Goal: Task Accomplishment & Management: Manage account settings

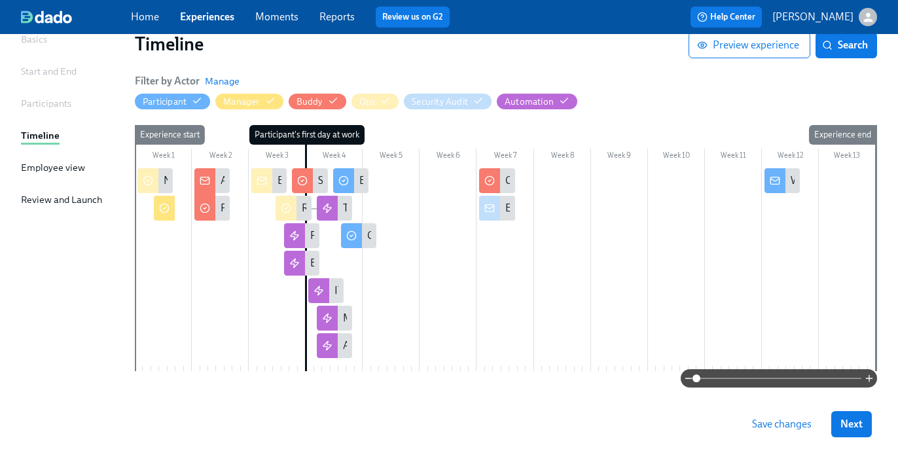
scroll to position [105, 0]
click at [871, 380] on icon "button" at bounding box center [869, 378] width 10 height 10
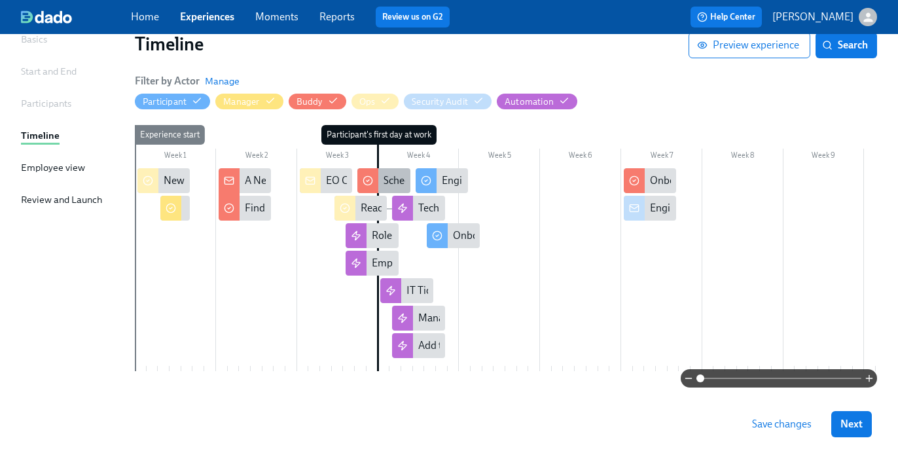
click at [395, 177] on div "Schedule 1-1 intro meeting" at bounding box center [443, 180] width 118 height 14
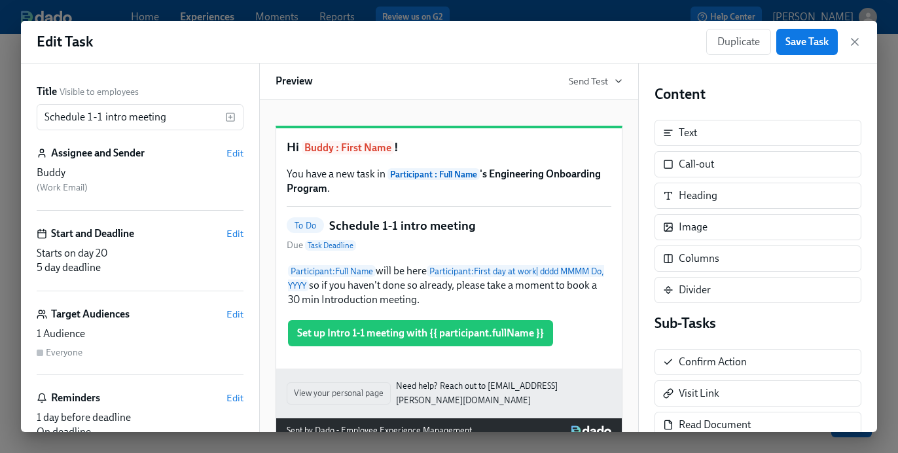
scroll to position [48, 0]
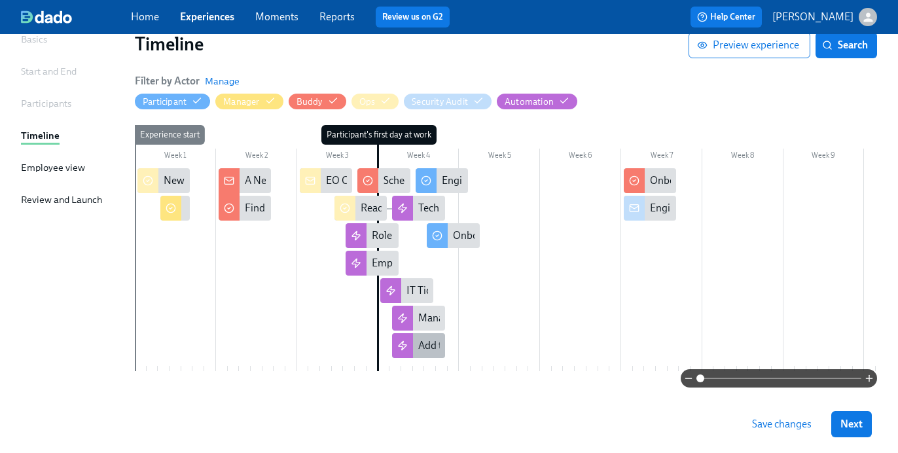
click at [425, 340] on div "Add to Eng slack channels" at bounding box center [475, 345] width 115 height 14
click at [370, 234] on div "Role - Eng Onboarding Sessions" at bounding box center [372, 235] width 52 height 25
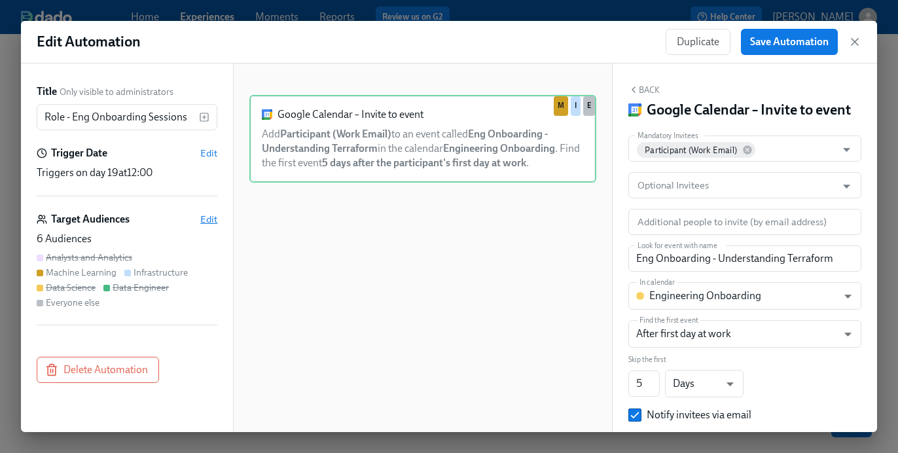
click at [205, 223] on span "Edit" at bounding box center [208, 219] width 17 height 13
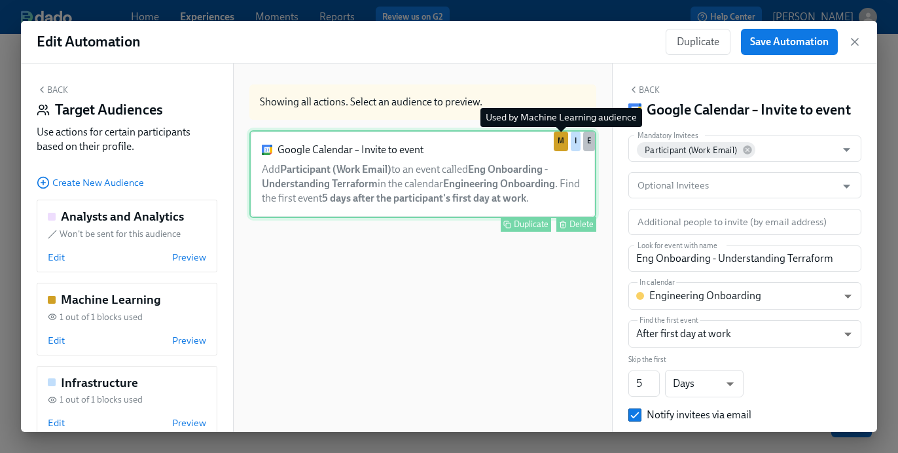
click at [562, 146] on div "M" at bounding box center [561, 142] width 14 height 20
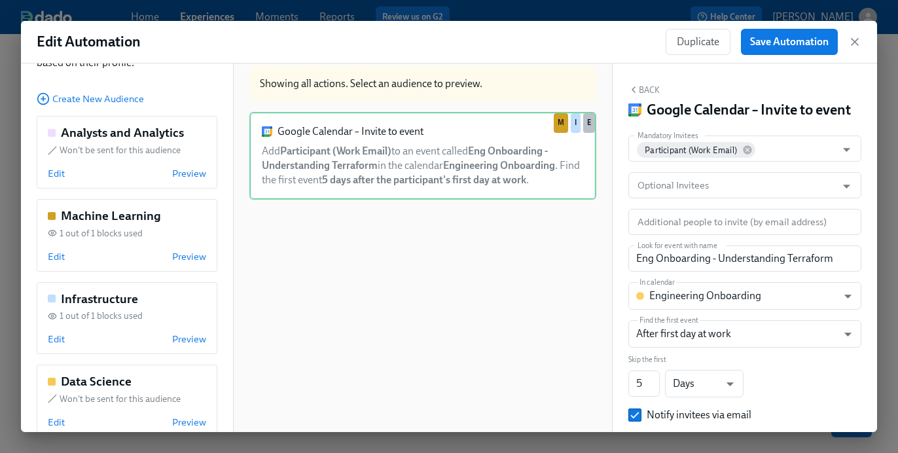
scroll to position [25, 0]
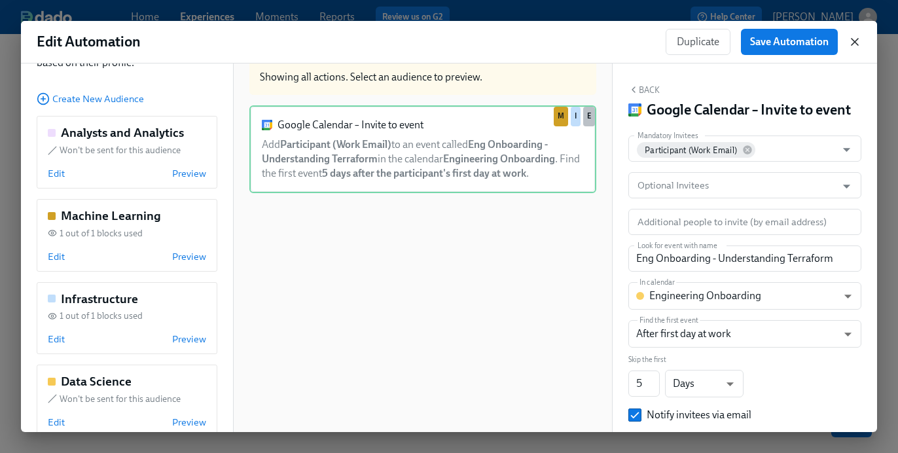
click at [856, 40] on icon "button" at bounding box center [855, 42] width 7 height 7
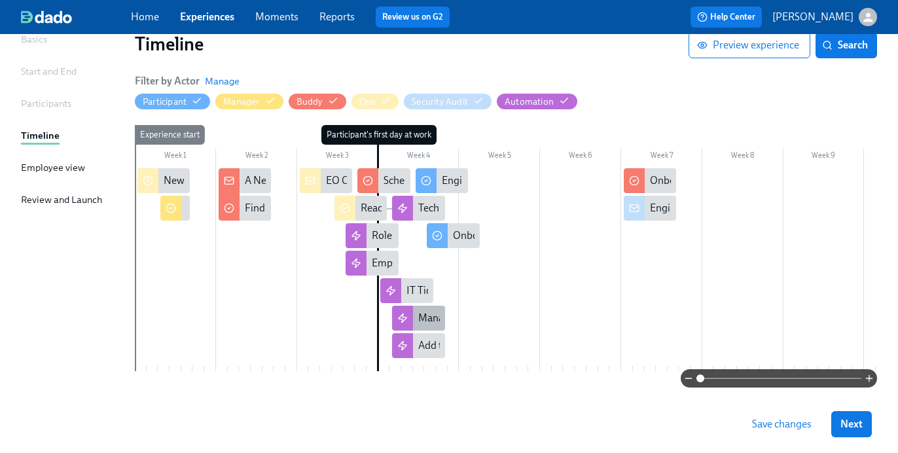
click at [421, 316] on div "Manager Sessions" at bounding box center [458, 318] width 81 height 14
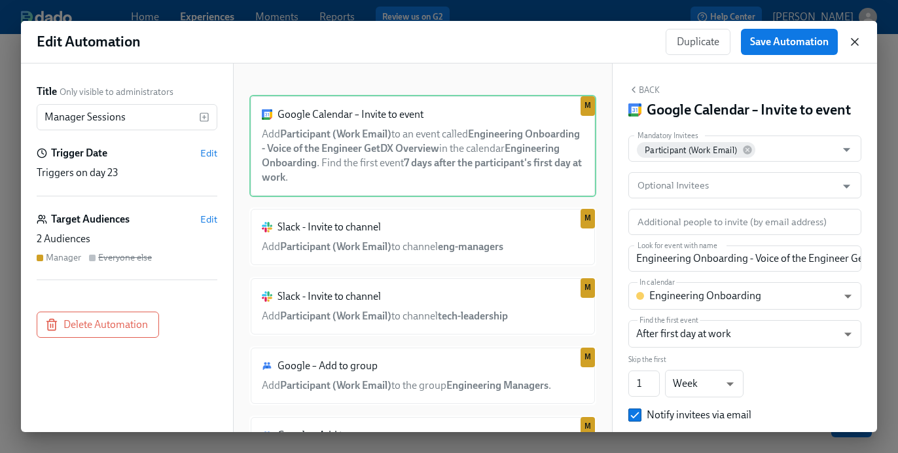
click at [859, 43] on icon "button" at bounding box center [854, 41] width 13 height 13
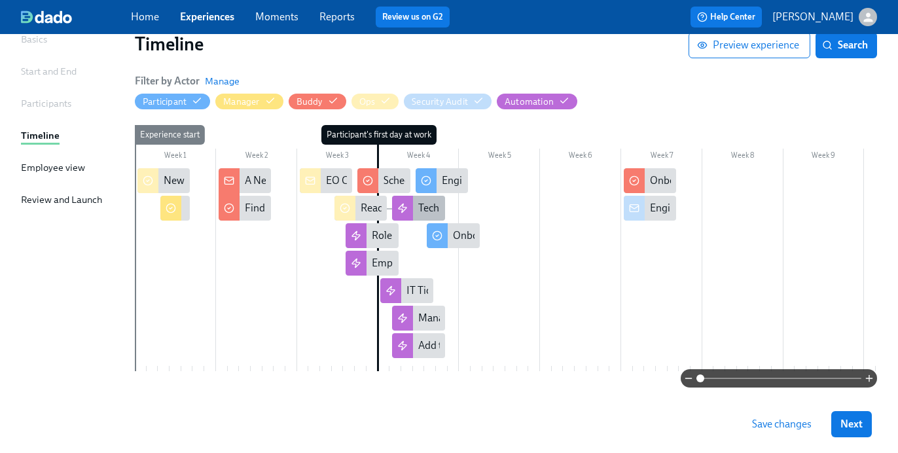
click at [414, 209] on div "Tech - Eng Onboarding Sessions" at bounding box center [418, 208] width 52 height 25
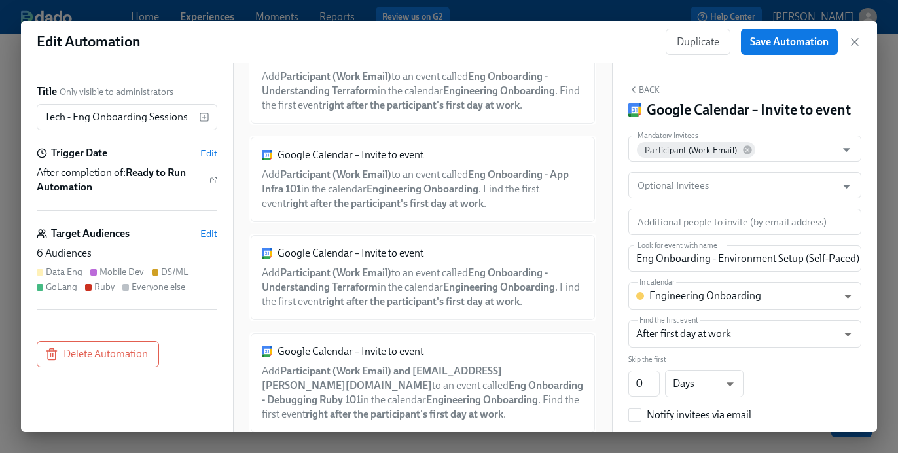
scroll to position [1047, 0]
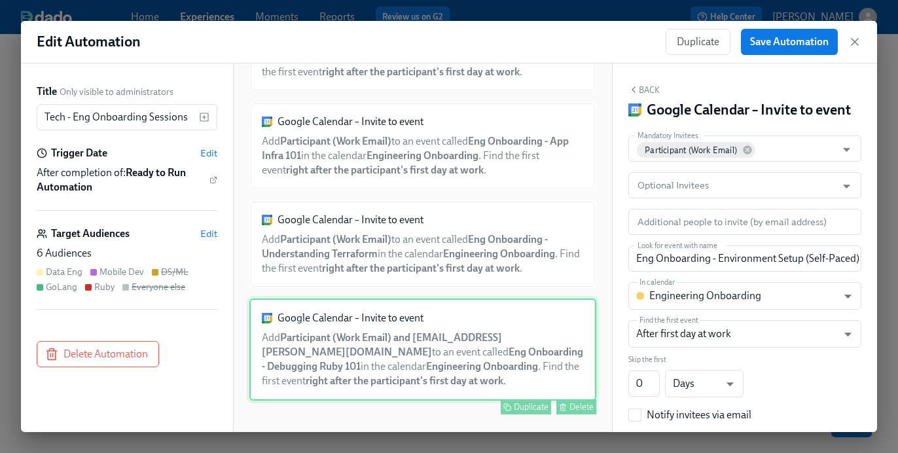
click at [420, 369] on div "Google Calendar – Invite to event Add Participant (Work Email) and [EMAIL_ADDRE…" at bounding box center [422, 349] width 347 height 102
type input "Eng Onboarding - Debugging Ruby 101"
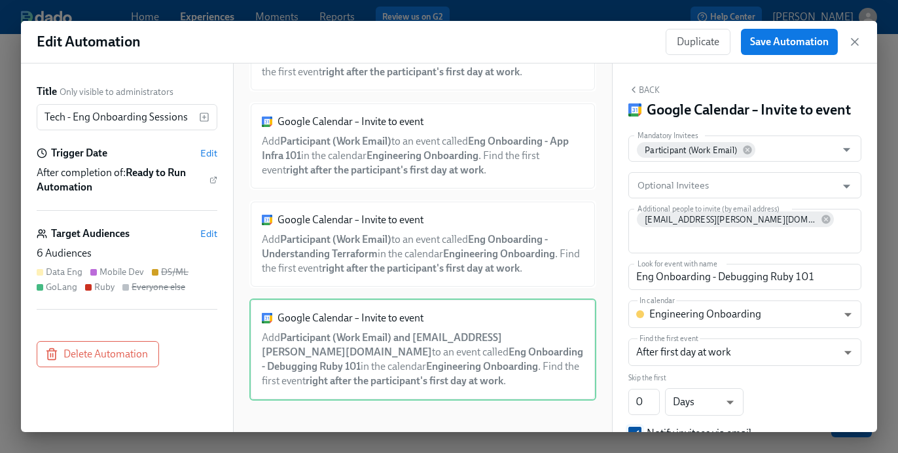
click at [635, 427] on input "Notify invitees via email" at bounding box center [635, 433] width 12 height 12
checkbox input "false"
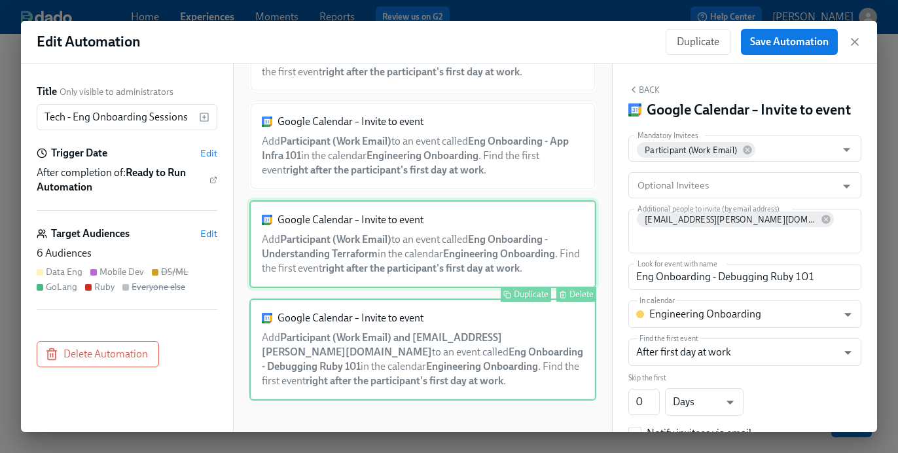
scroll to position [0, 0]
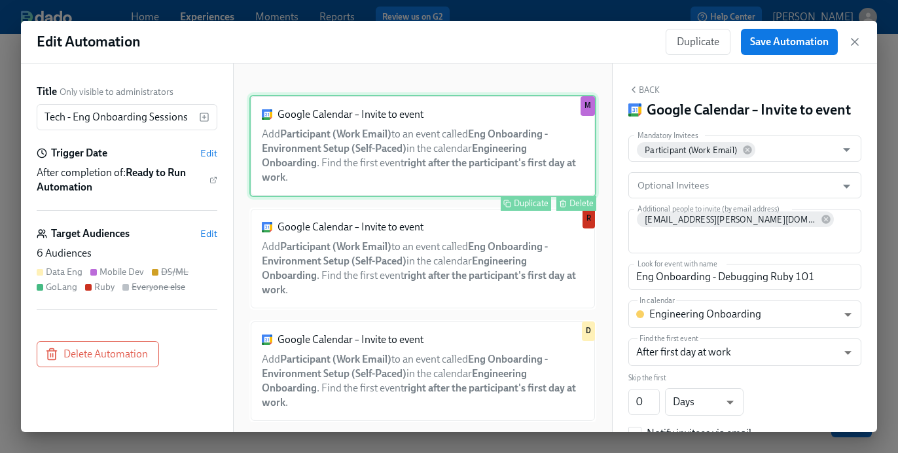
click at [490, 164] on div "Google Calendar – Invite to event Add Participant (Work Email) to an event call…" at bounding box center [422, 146] width 347 height 102
type input "Eng Onboarding - Environment Setup (Self-Paced)"
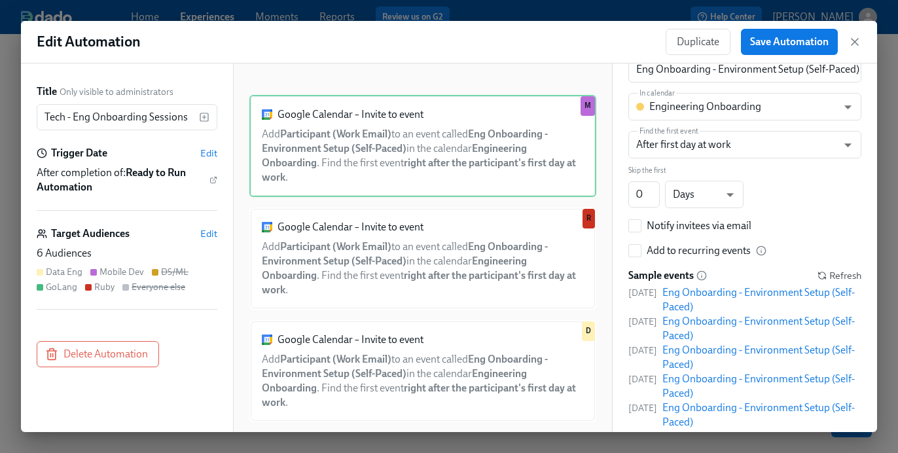
scroll to position [190, 0]
click at [638, 219] on input "Notify invitees via email" at bounding box center [635, 225] width 12 height 12
checkbox input "true"
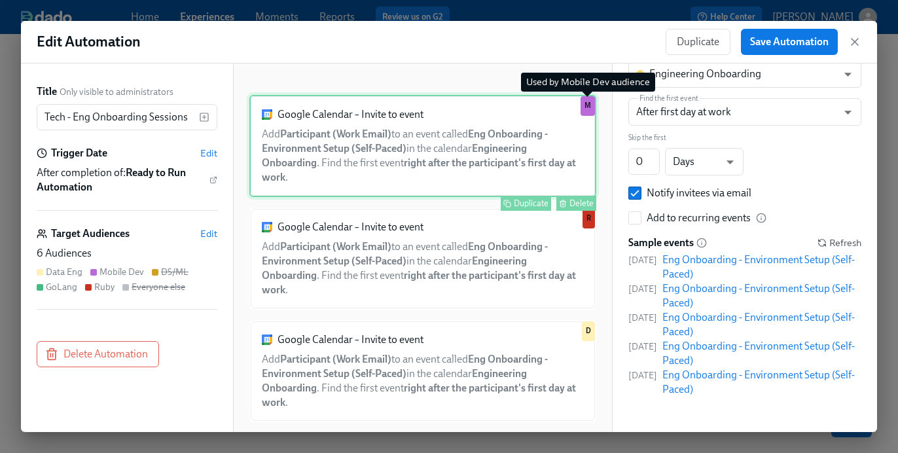
click at [588, 107] on div "M" at bounding box center [588, 106] width 14 height 20
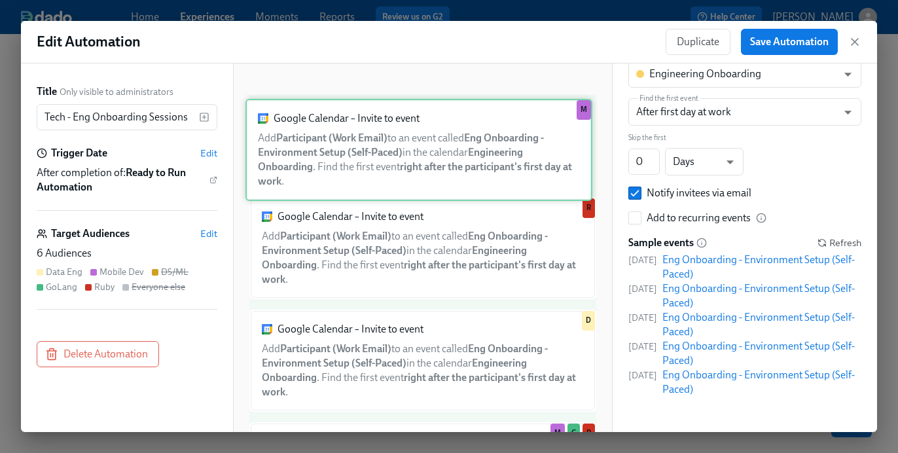
drag, startPoint x: 588, startPoint y: 107, endPoint x: 580, endPoint y: 111, distance: 8.8
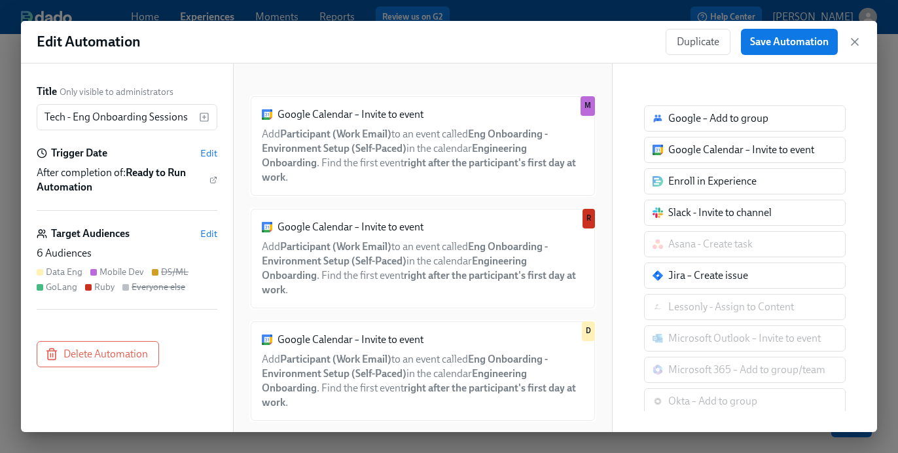
click at [128, 241] on div "Target Audiences Edit 6 Audiences Data Eng Mobile Dev DS/ML GoLang Ruby Everyon…" at bounding box center [127, 267] width 181 height 83
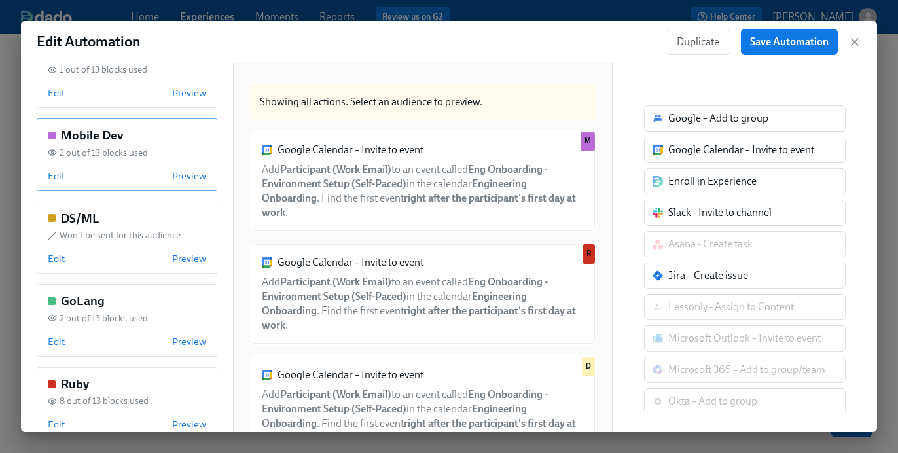
scroll to position [276, 0]
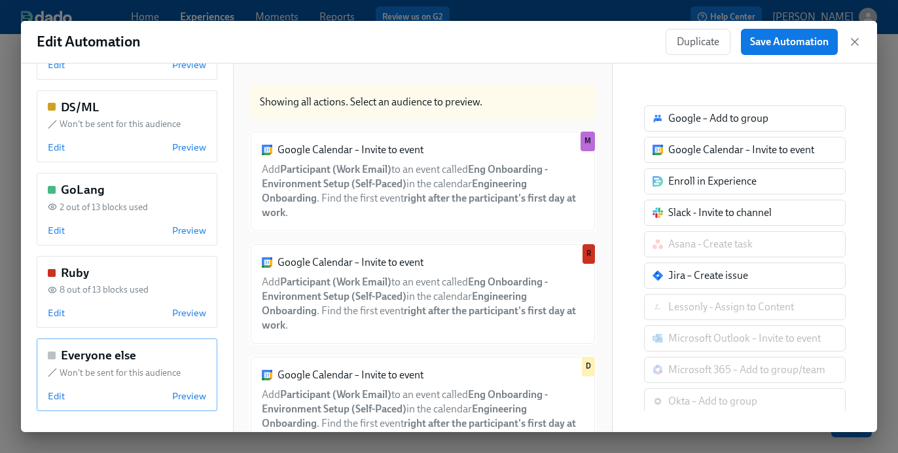
click at [103, 370] on span "Won't be sent for this audience" at bounding box center [120, 373] width 121 height 12
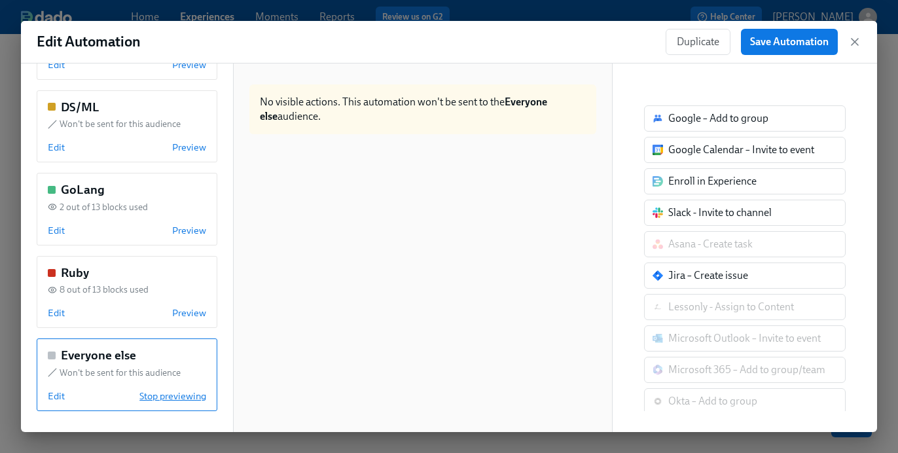
click at [183, 402] on span "Stop previewing" at bounding box center [172, 395] width 67 height 13
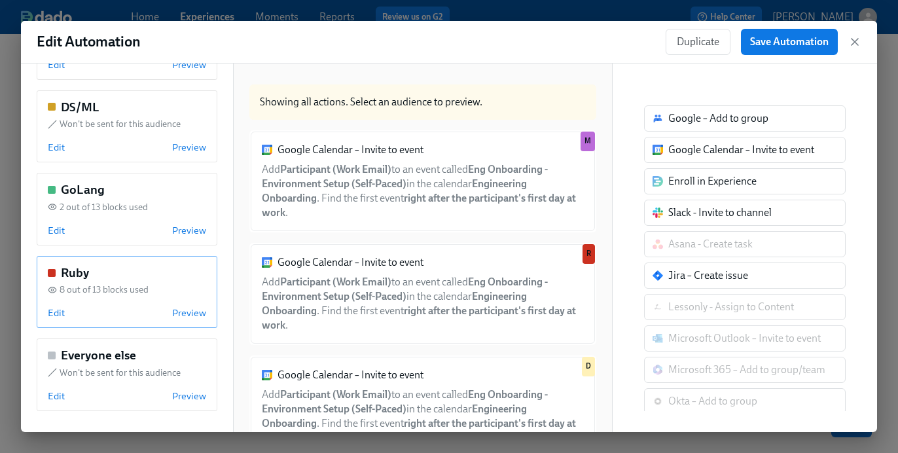
click at [105, 272] on div "Ruby" at bounding box center [127, 272] width 158 height 17
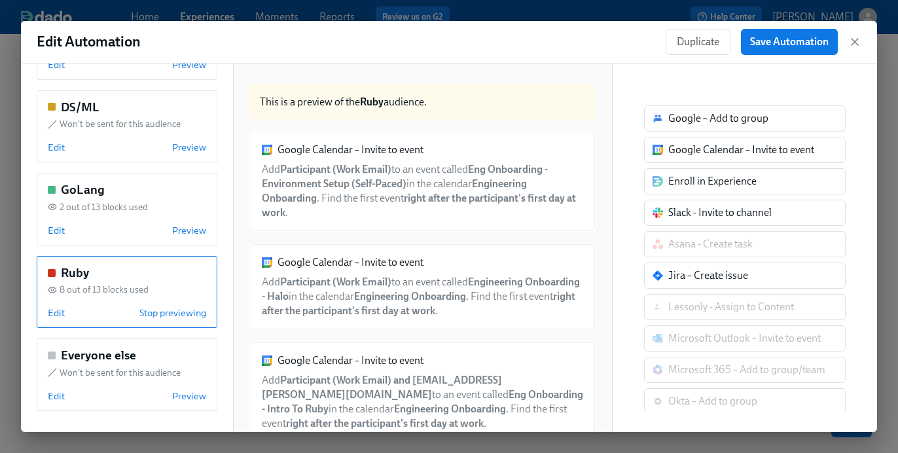
scroll to position [1, 0]
click at [429, 162] on div "Google Calendar – Invite to event Add Participant (Work Email) to an event call…" at bounding box center [422, 181] width 347 height 102
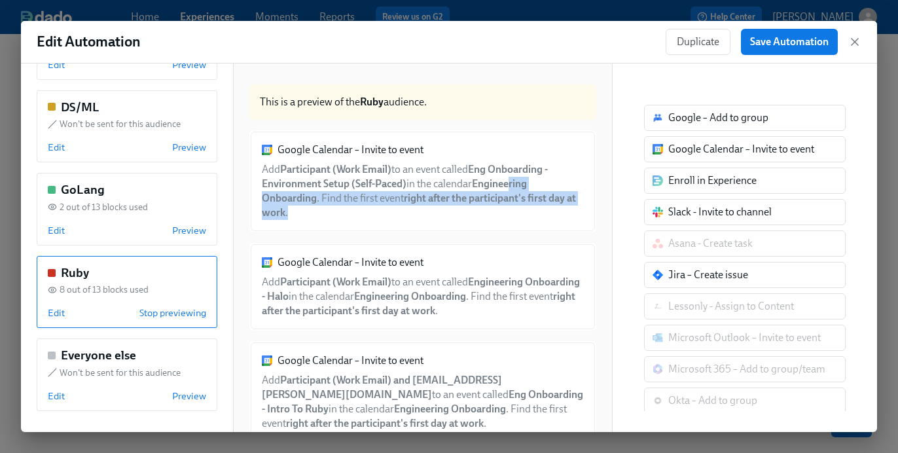
drag, startPoint x: 515, startPoint y: 187, endPoint x: 502, endPoint y: 214, distance: 30.5
click at [502, 214] on div "Google Calendar – Invite to event Add Participant (Work Email) to an event call…" at bounding box center [422, 181] width 347 height 102
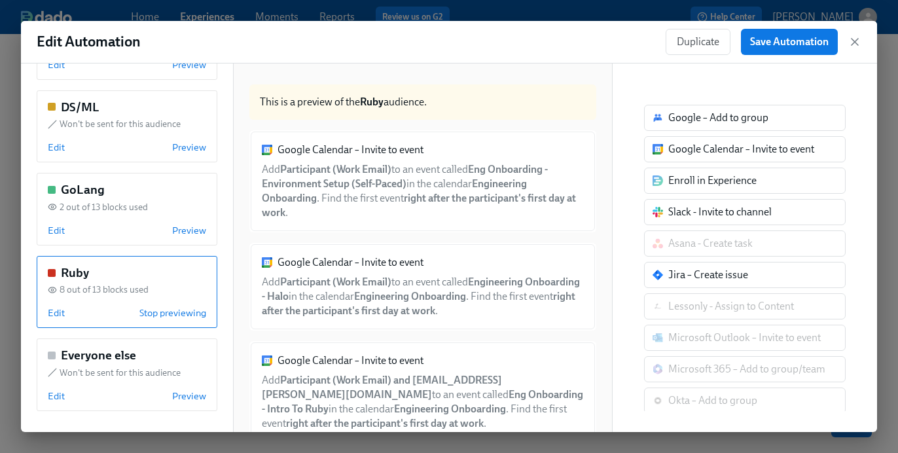
click at [540, 207] on div "Google Calendar – Invite to event Add Participant (Work Email) to an event call…" at bounding box center [422, 181] width 347 height 102
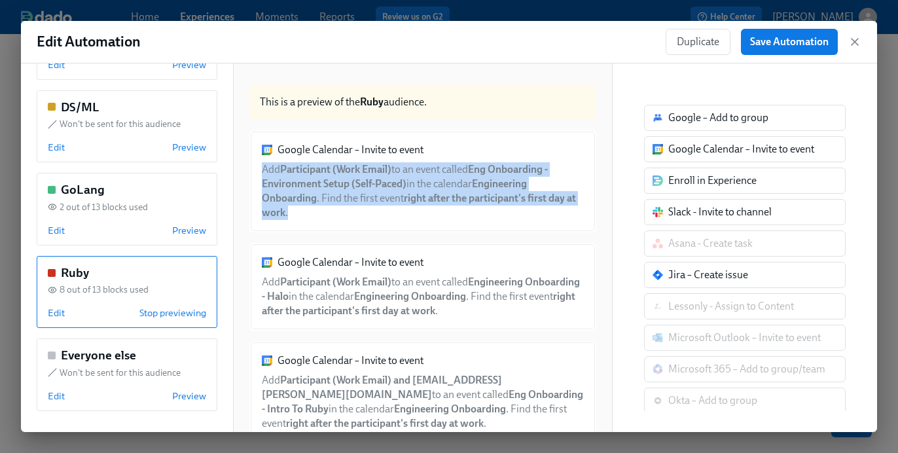
drag, startPoint x: 499, startPoint y: 162, endPoint x: 499, endPoint y: 211, distance: 49.1
click at [499, 211] on div "Google Calendar – Invite to event Add Participant (Work Email) to an event call…" at bounding box center [422, 181] width 347 height 102
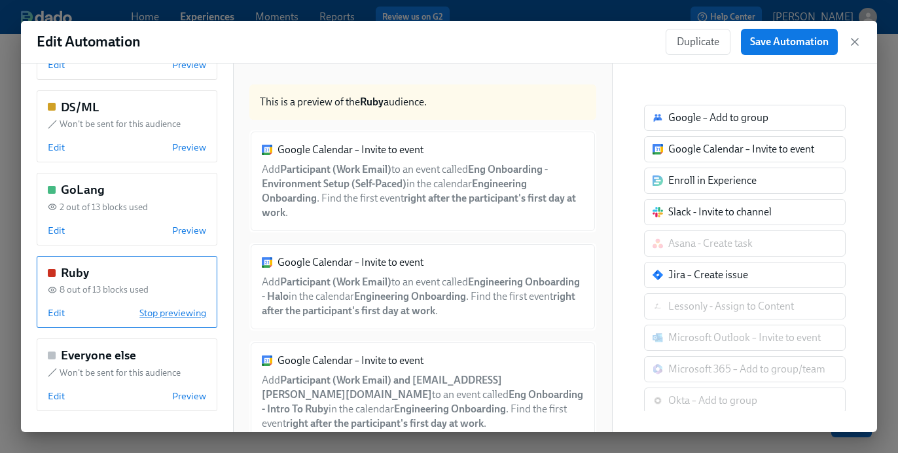
click at [160, 309] on span "Stop previewing" at bounding box center [172, 312] width 67 height 13
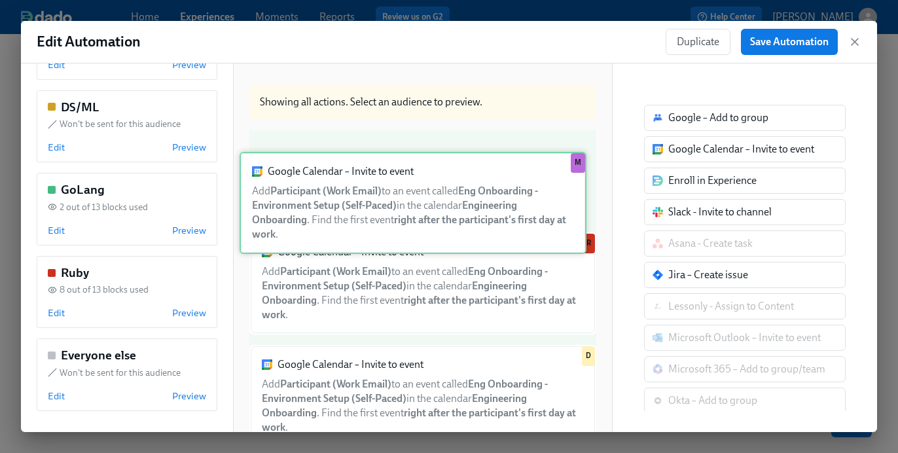
drag, startPoint x: 390, startPoint y: 204, endPoint x: 381, endPoint y: 219, distance: 17.1
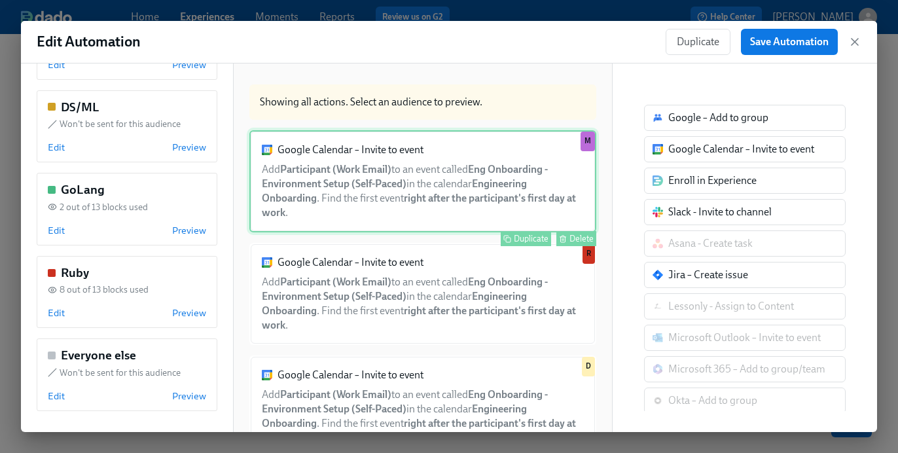
click at [463, 195] on div "Google Calendar – Invite to event Add Participant (Work Email) to an event call…" at bounding box center [422, 181] width 347 height 102
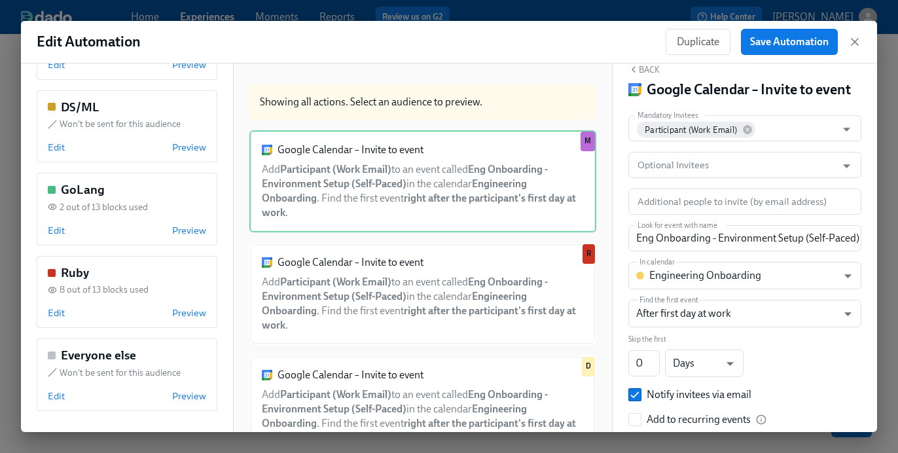
scroll to position [25, 0]
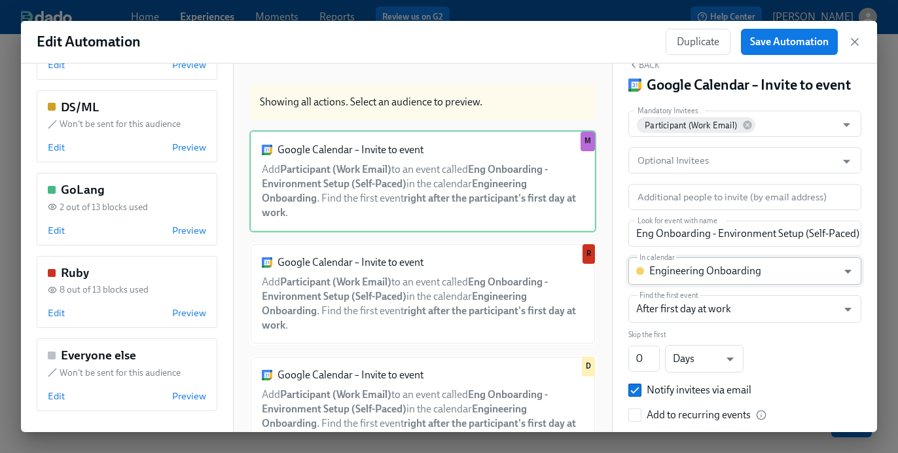
click at [714, 270] on body "Home Experiences Moments Reports Review us on G2 Help Center [PERSON_NAME] Back…" at bounding box center [449, 189] width 898 height 589
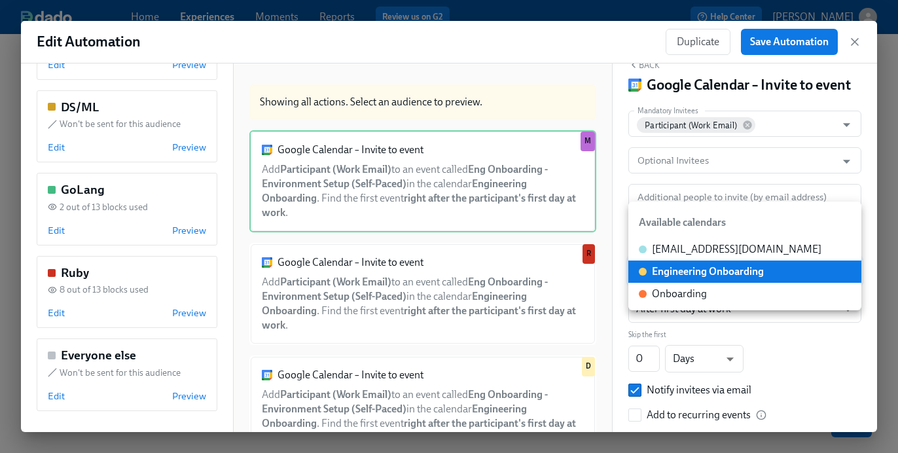
click at [714, 270] on div "Engineering Onboarding" at bounding box center [708, 271] width 112 height 14
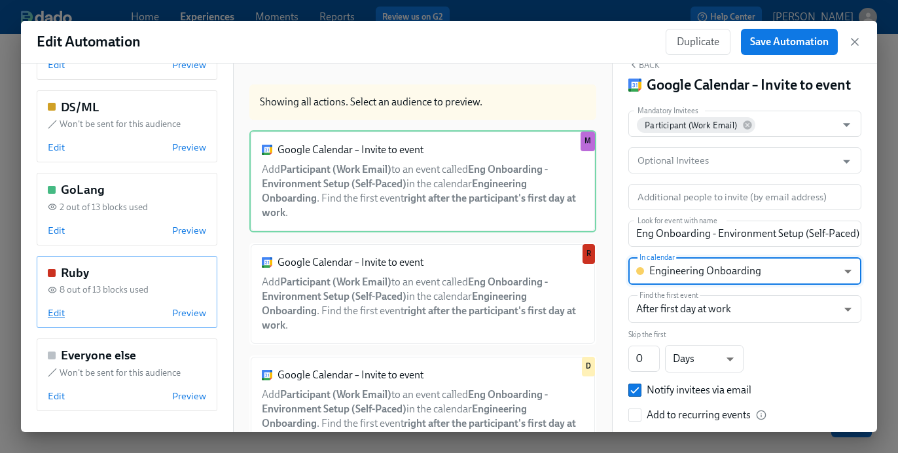
click at [48, 314] on span "Edit" at bounding box center [56, 312] width 17 height 13
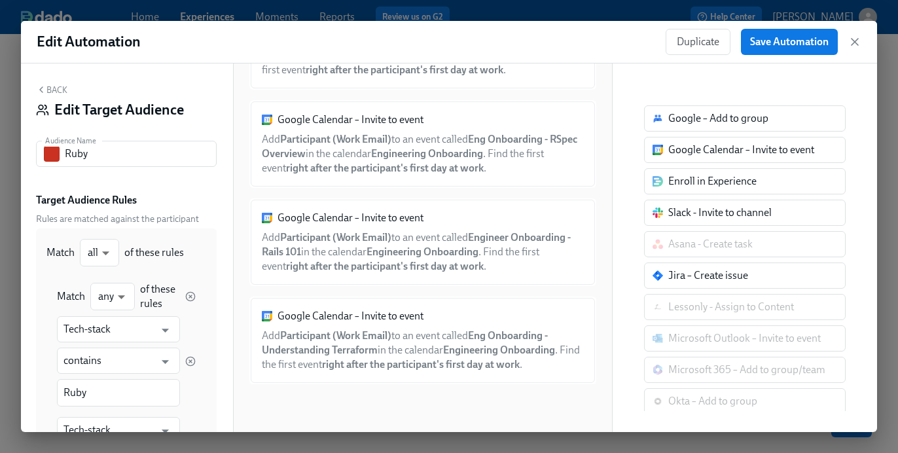
scroll to position [573, 0]
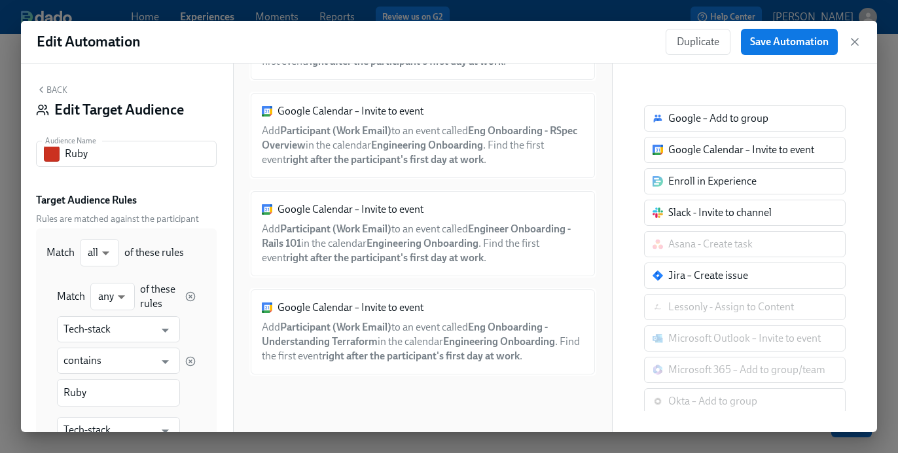
click at [60, 89] on button "Back" at bounding box center [51, 89] width 31 height 10
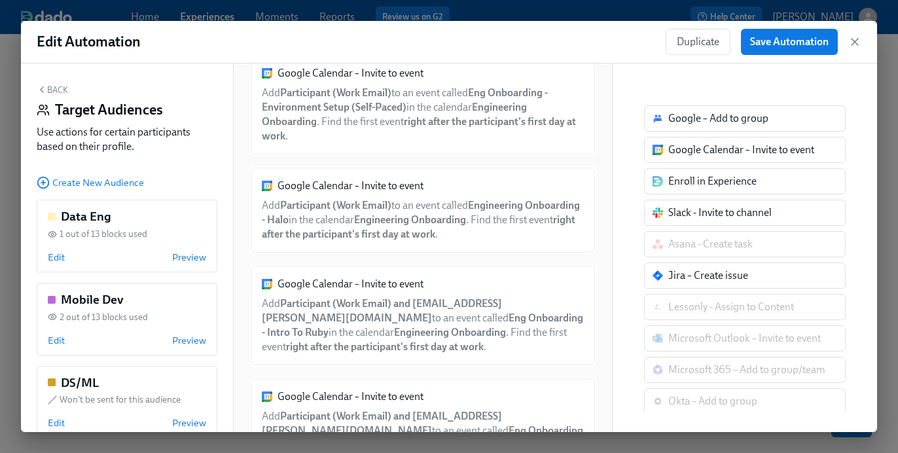
scroll to position [0, 0]
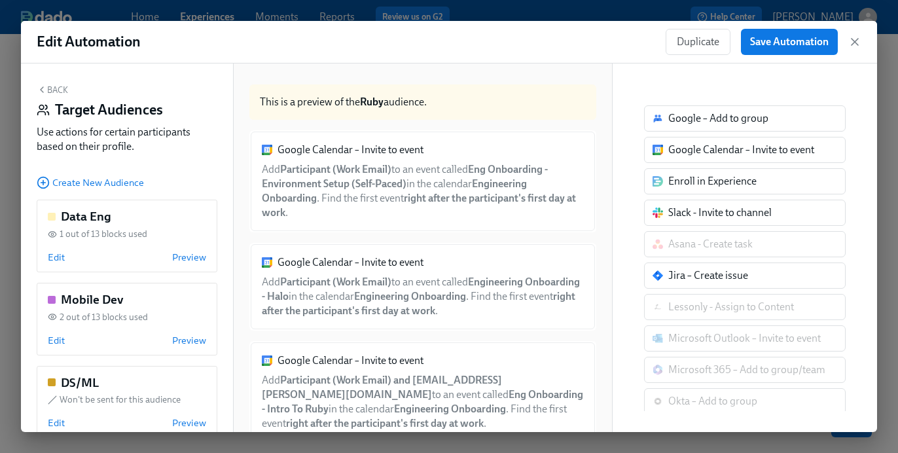
click at [46, 90] on button "Back" at bounding box center [52, 89] width 31 height 10
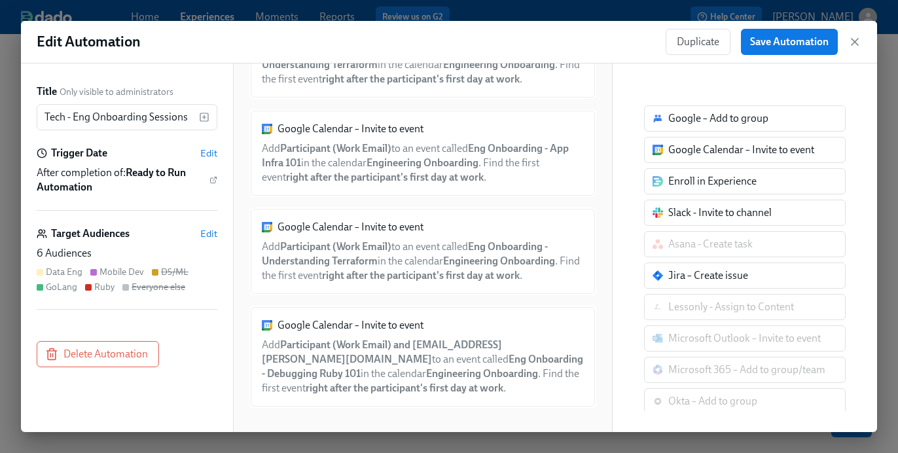
scroll to position [1047, 0]
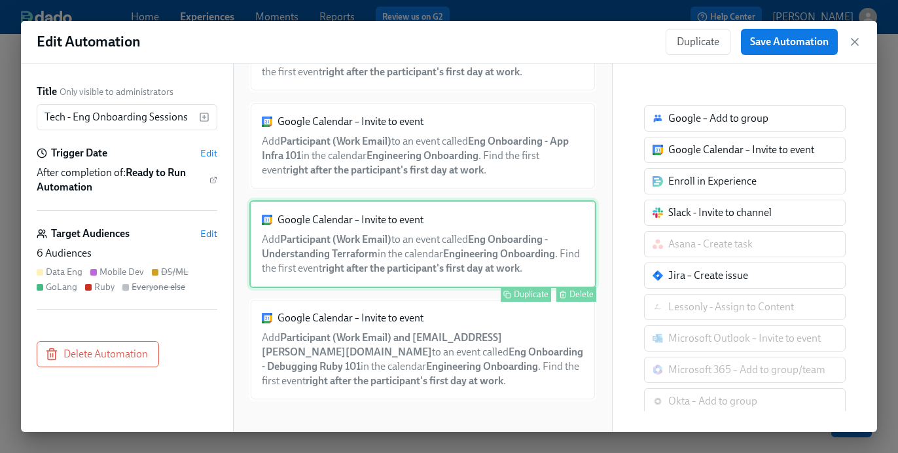
click at [426, 257] on div "Google Calendar – Invite to event Add Participant (Work Email) to an event call…" at bounding box center [422, 244] width 347 height 88
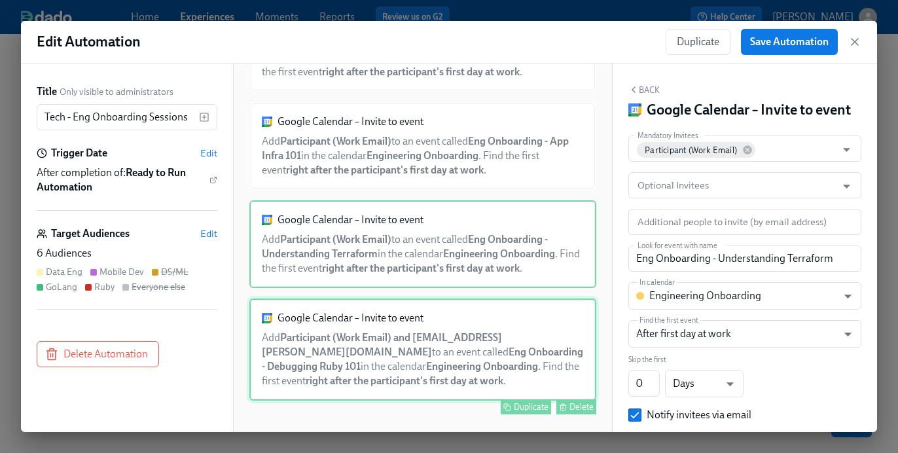
click at [389, 363] on div "Google Calendar – Invite to event Add Participant (Work Email) and [EMAIL_ADDRE…" at bounding box center [422, 349] width 347 height 102
type input "Eng Onboarding - Debugging Ruby 101"
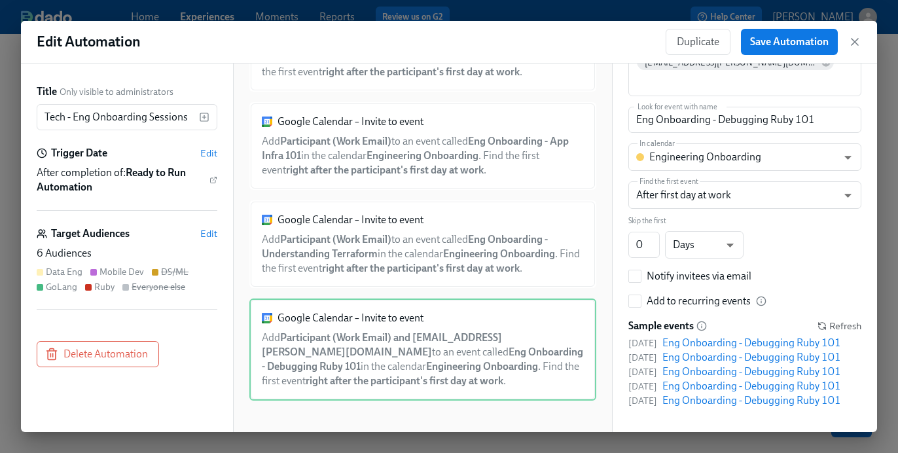
scroll to position [164, 0]
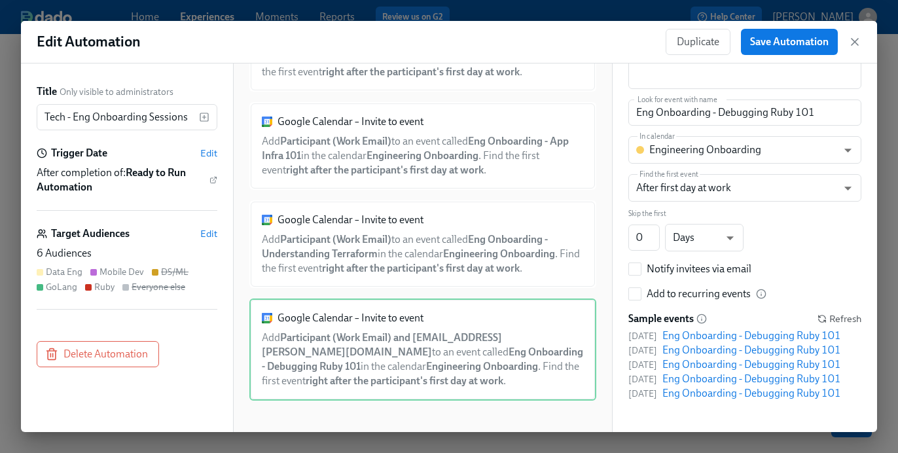
click at [677, 259] on div "Mandatory Invitees Participant (Work Email) Mandatory Invitees Optional Invitee…" at bounding box center [744, 185] width 233 height 429
click at [638, 263] on input "Notify invitees via email" at bounding box center [635, 269] width 12 height 12
checkbox input "true"
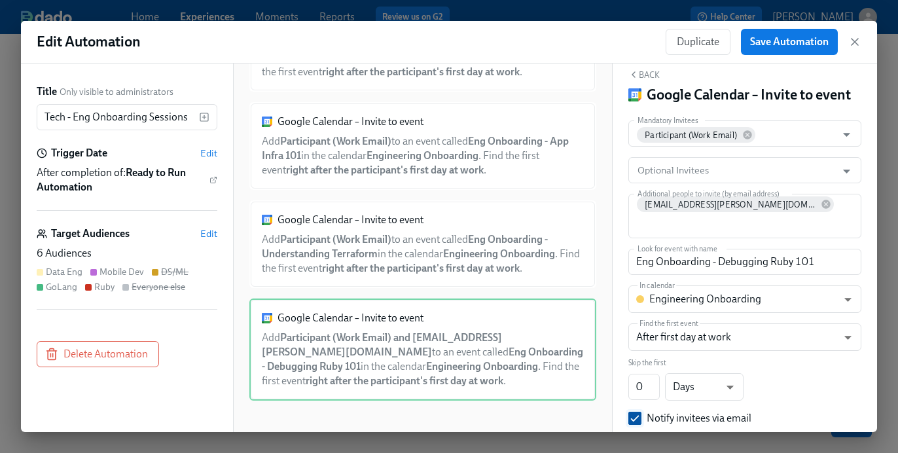
scroll to position [0, 0]
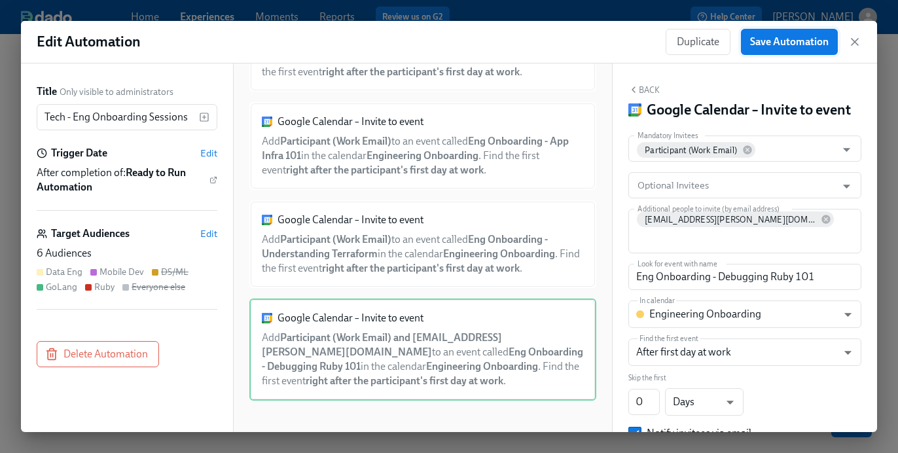
click at [767, 44] on span "Save Automation" at bounding box center [789, 41] width 79 height 13
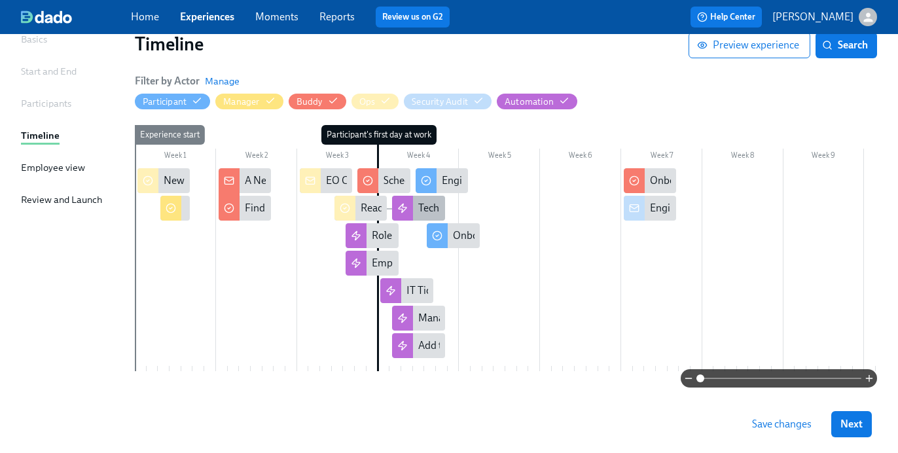
click at [424, 208] on div "Tech - Eng Onboarding Sessions" at bounding box center [489, 208] width 143 height 14
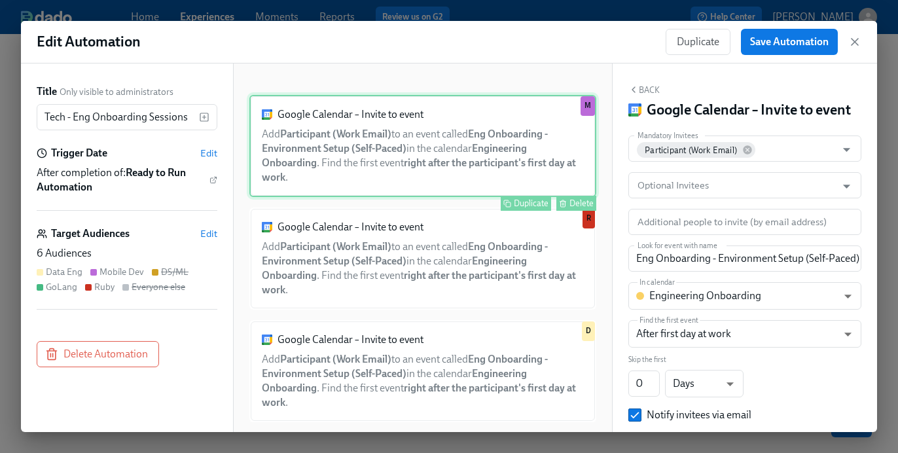
click at [364, 139] on div "Google Calendar – Invite to event Add Participant (Work Email) to an event call…" at bounding box center [422, 146] width 347 height 102
click at [88, 255] on div "6 Audiences" at bounding box center [127, 253] width 181 height 14
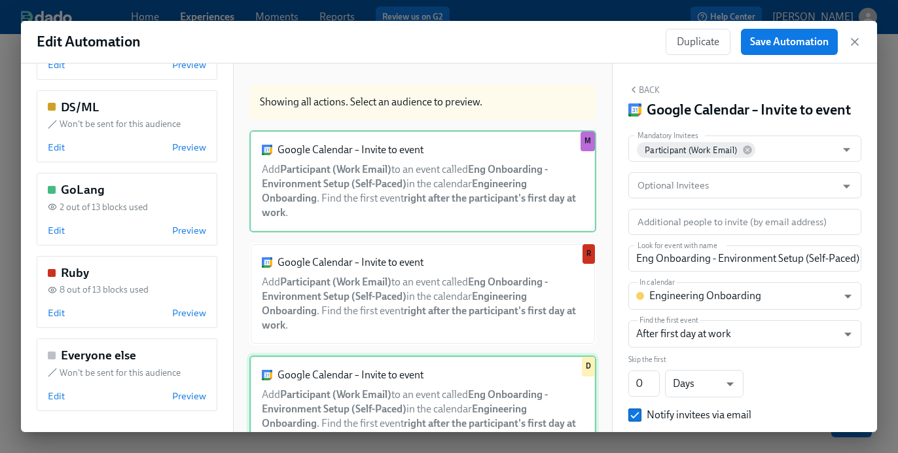
scroll to position [68, 0]
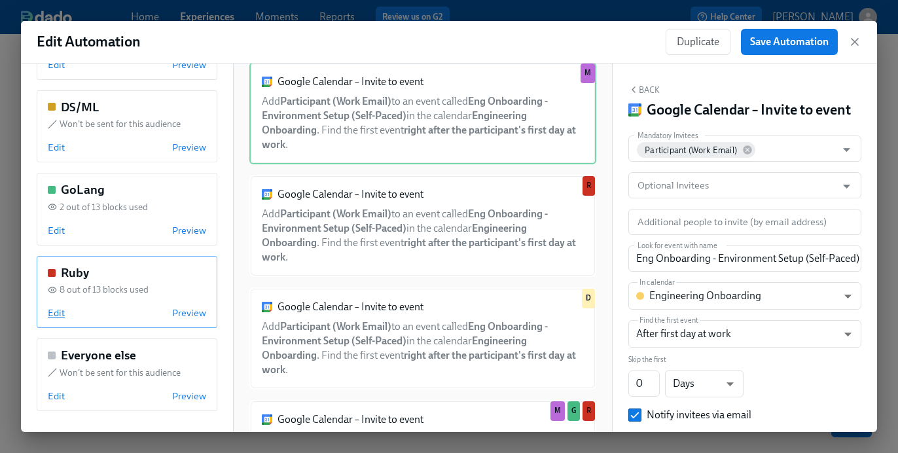
click at [58, 310] on span "Edit" at bounding box center [56, 312] width 17 height 13
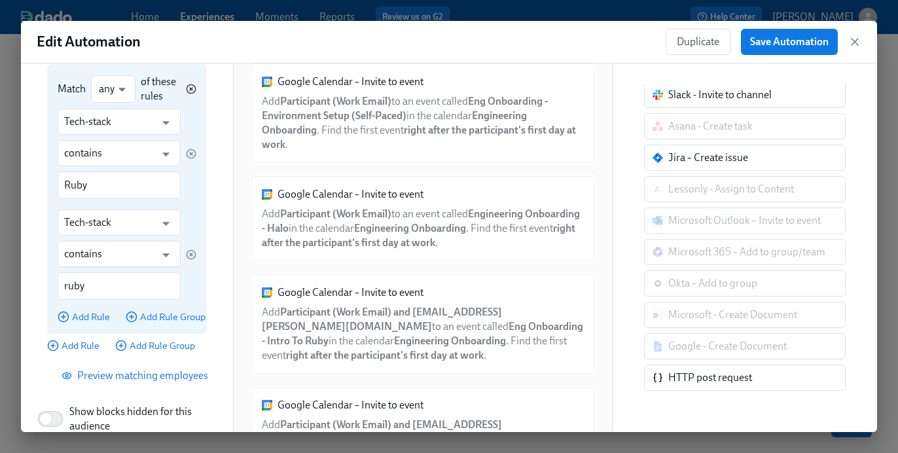
scroll to position [272, 0]
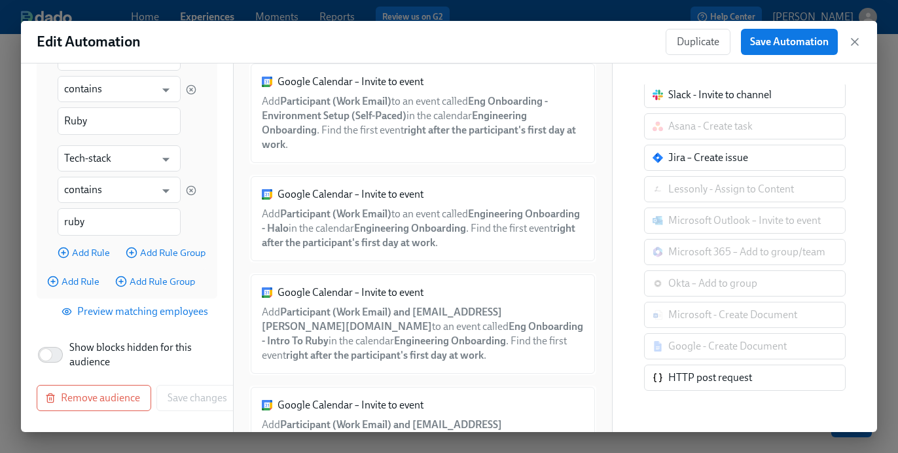
click at [140, 307] on span "Preview matching employees" at bounding box center [136, 311] width 144 height 13
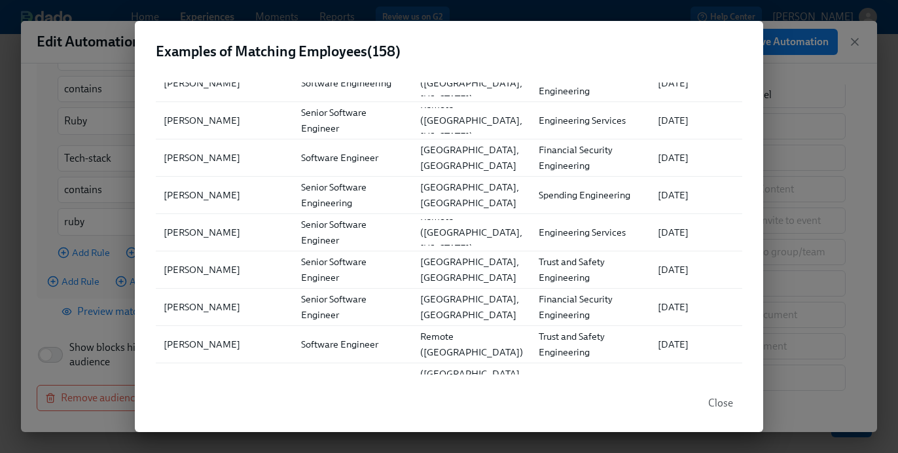
scroll to position [1254, 0]
click at [789, 255] on div "Examples of Matching Employees ( 158 ) ▲ Full Name Role Location Department Fir…" at bounding box center [449, 226] width 898 height 453
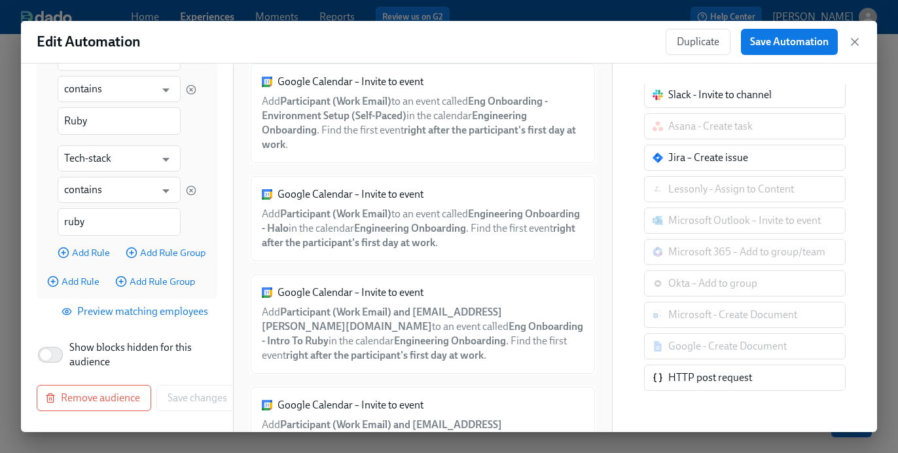
scroll to position [0, 0]
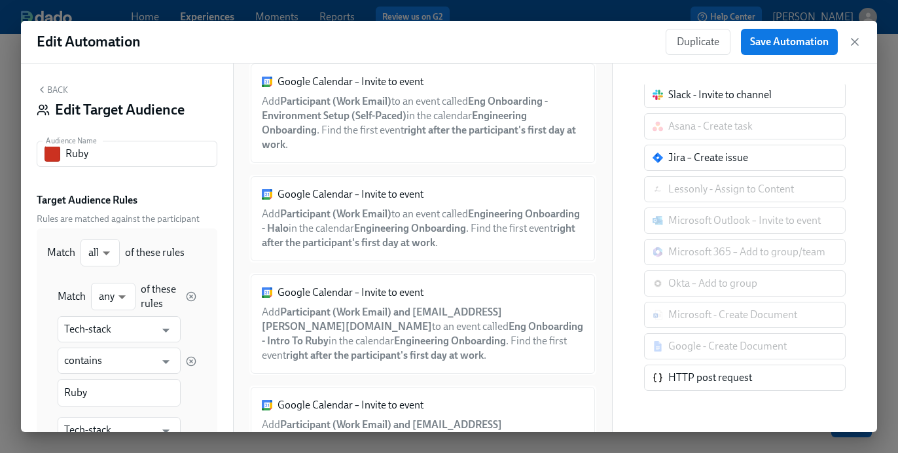
click at [46, 86] on icon "button" at bounding box center [42, 89] width 10 height 10
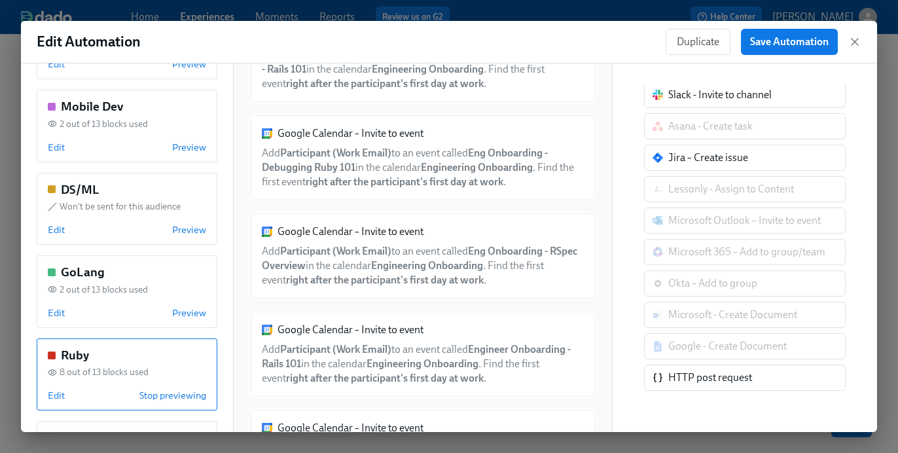
scroll to position [573, 0]
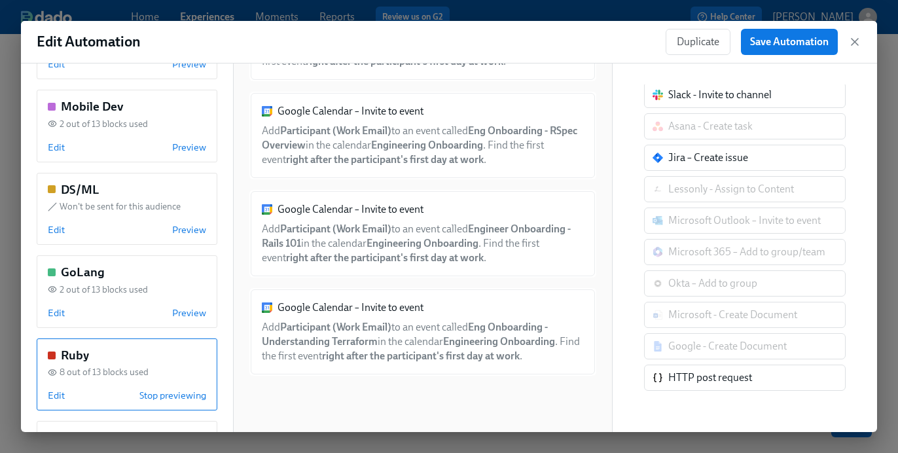
click at [451, 128] on div "Google Calendar – Invite to event Add Participant (Work Email) to an event call…" at bounding box center [422, 136] width 347 height 88
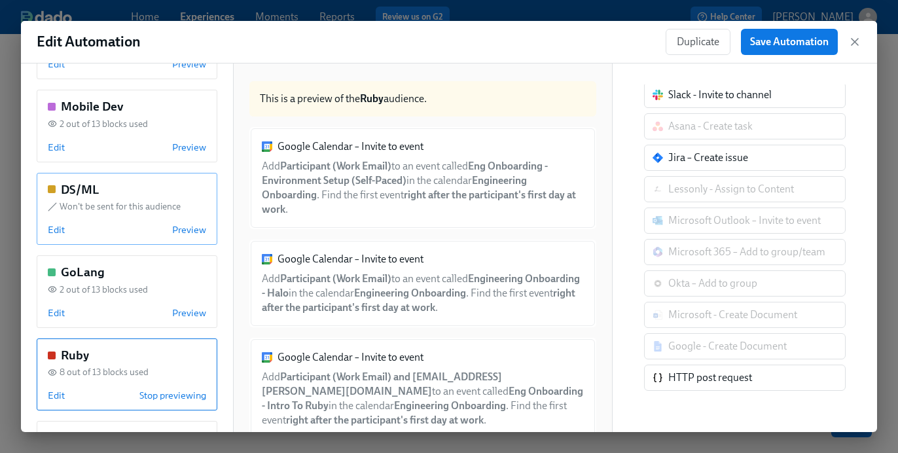
scroll to position [0, 0]
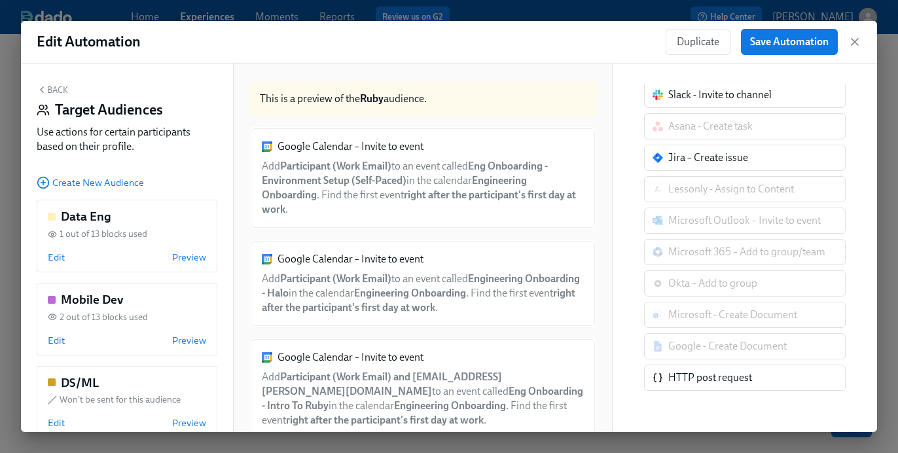
click at [58, 96] on div "Back Target Audiences Use actions for certain participants based on their profi…" at bounding box center [127, 121] width 181 height 75
click at [52, 84] on div "Back Target Audiences Use actions for certain participants based on their profi…" at bounding box center [127, 121] width 181 height 75
click at [56, 88] on button "Back" at bounding box center [52, 89] width 31 height 10
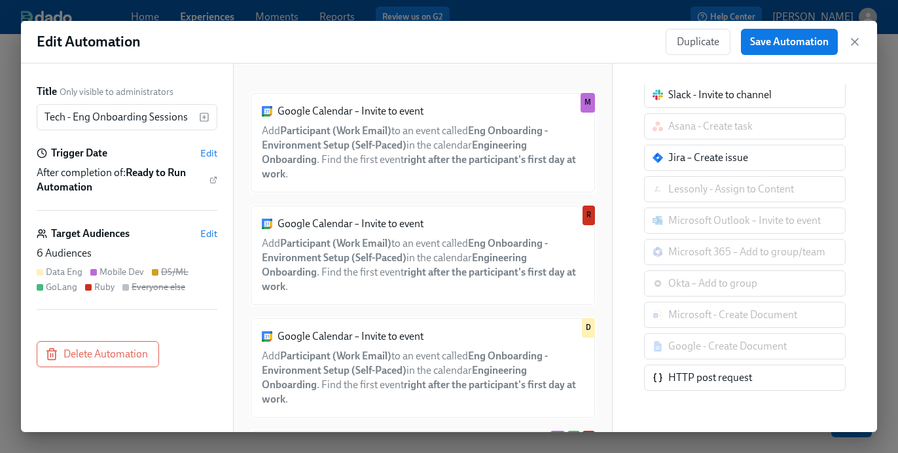
click at [843, 39] on div "Duplicate Save Automation" at bounding box center [764, 42] width 196 height 26
click at [852, 39] on icon "button" at bounding box center [854, 41] width 13 height 13
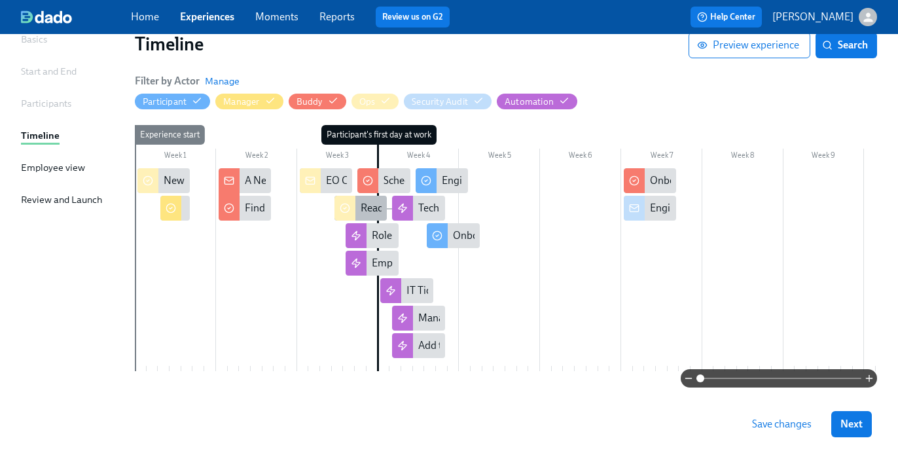
click at [376, 208] on div "Ready to Run Automation" at bounding box center [418, 208] width 115 height 14
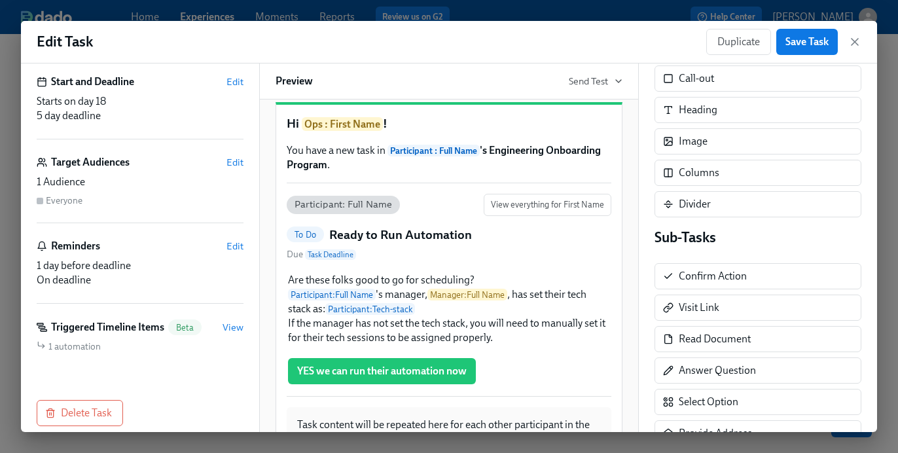
scroll to position [187, 0]
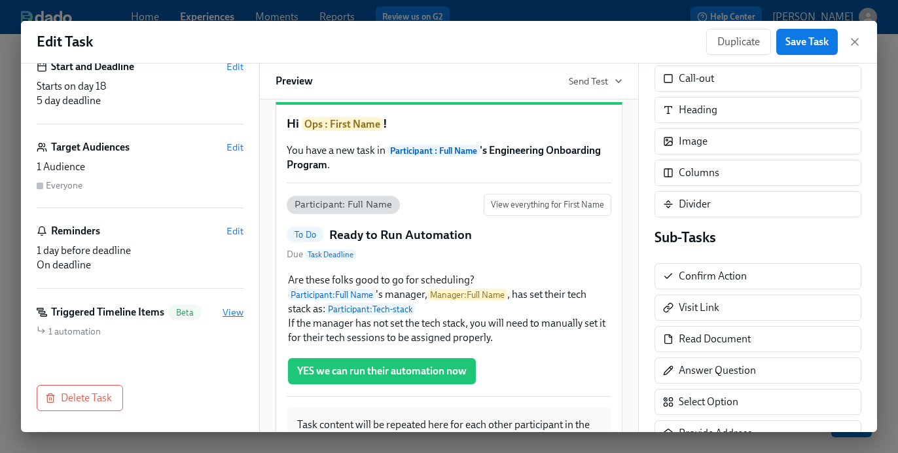
click at [232, 314] on span "View" at bounding box center [233, 312] width 21 height 13
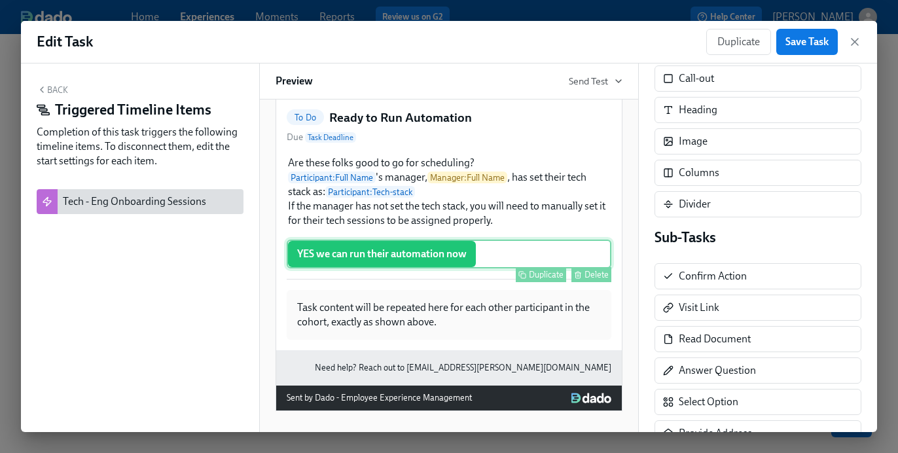
scroll to position [0, 0]
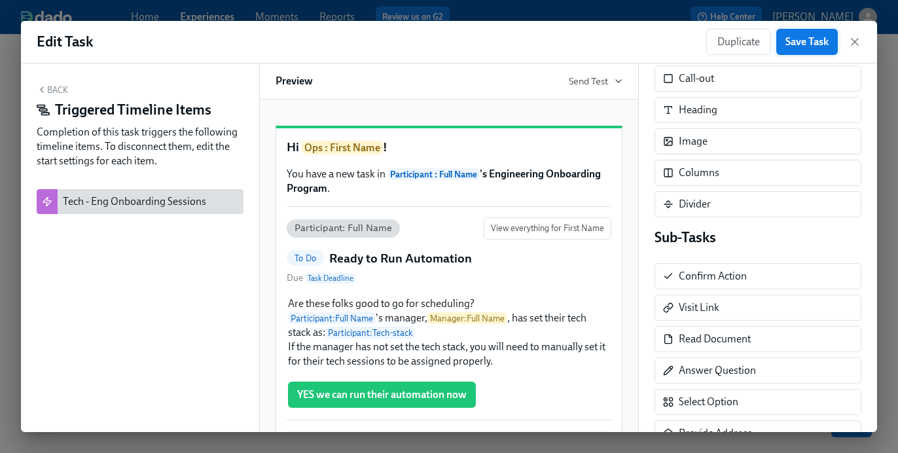
click at [814, 37] on span "Save Task" at bounding box center [807, 41] width 43 height 13
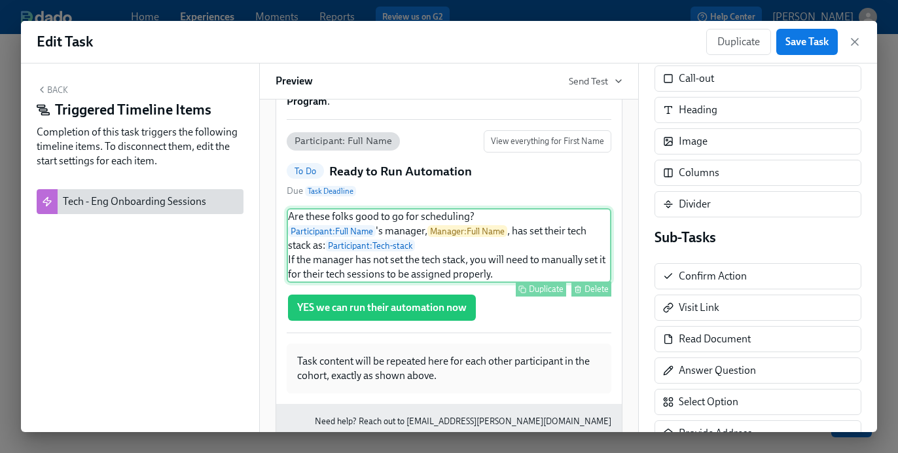
scroll to position [88, 0]
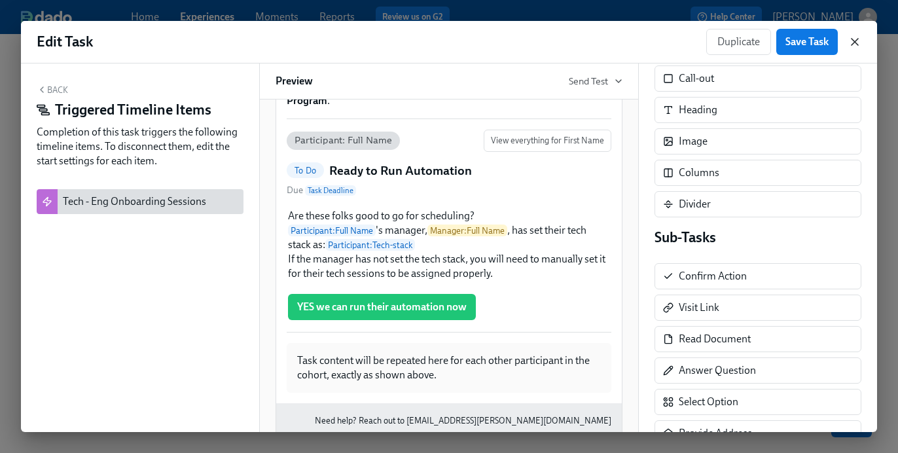
click at [859, 40] on icon "button" at bounding box center [854, 41] width 13 height 13
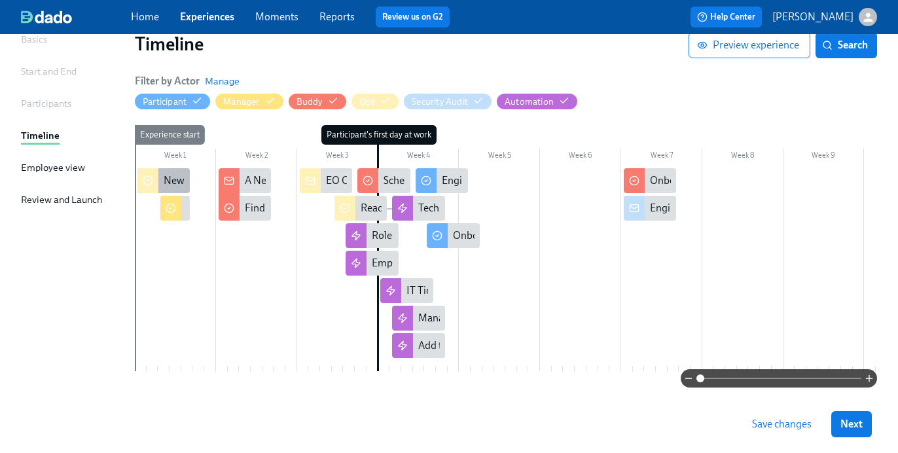
click at [170, 179] on div "New Hires coming {{ participant.startDate | YYYY.MM.DD }}" at bounding box center [296, 180] width 264 height 14
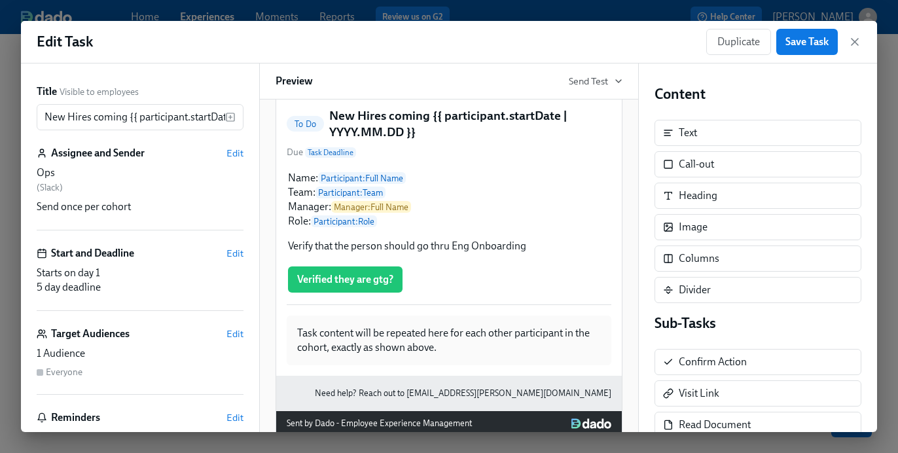
scroll to position [192, 0]
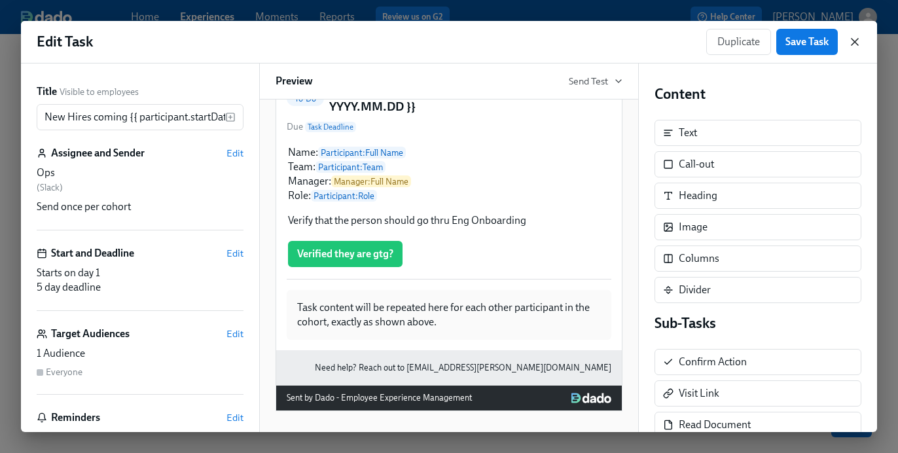
click at [855, 38] on icon "button" at bounding box center [854, 41] width 13 height 13
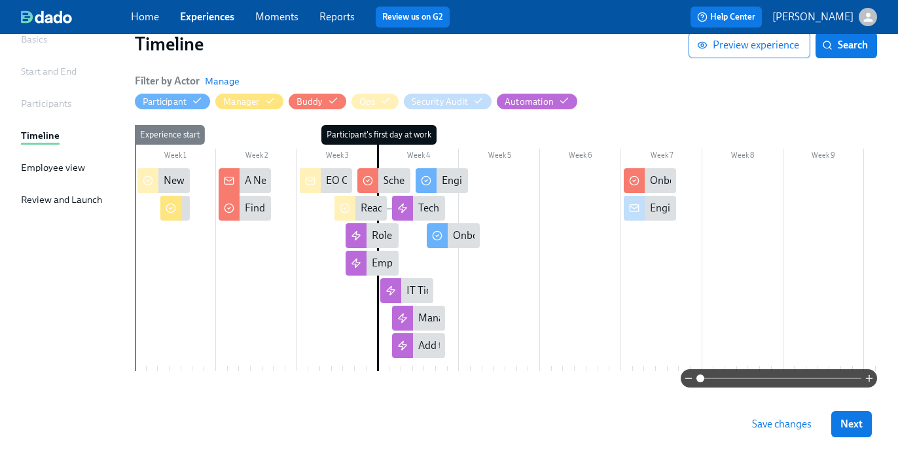
click at [189, 211] on div at bounding box center [186, 208] width 7 height 25
click at [171, 206] on icon at bounding box center [171, 208] width 10 height 10
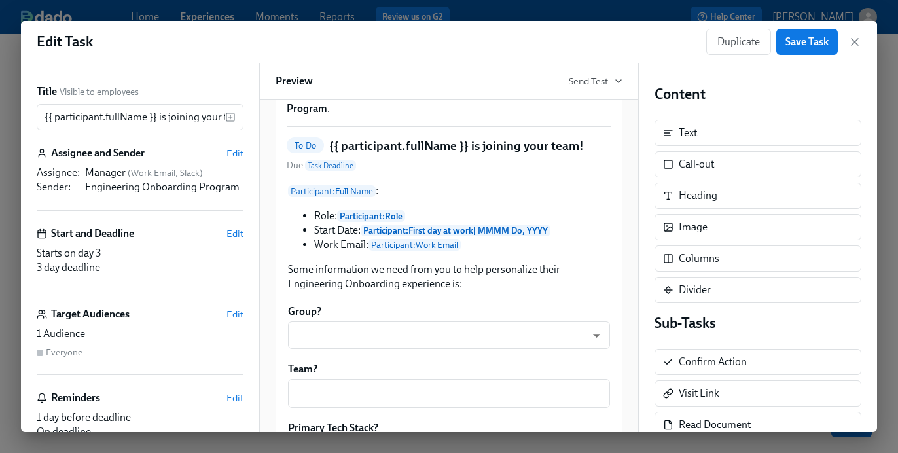
scroll to position [116, 0]
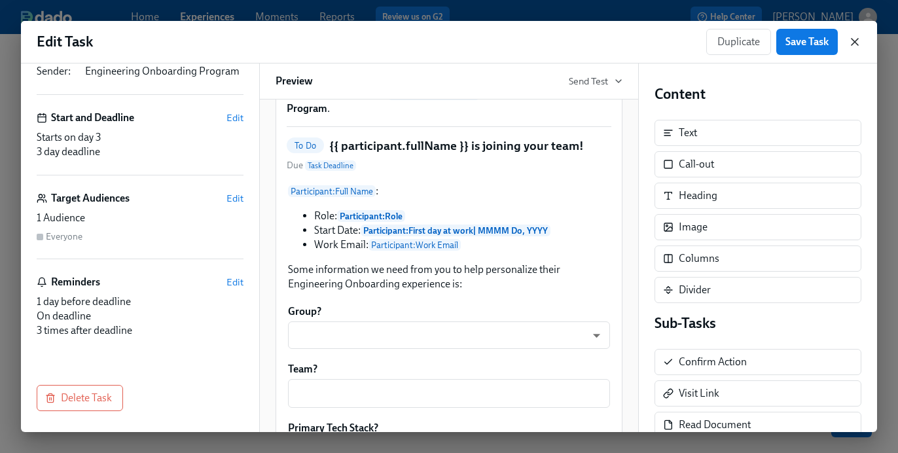
click at [854, 45] on icon "button" at bounding box center [854, 41] width 13 height 13
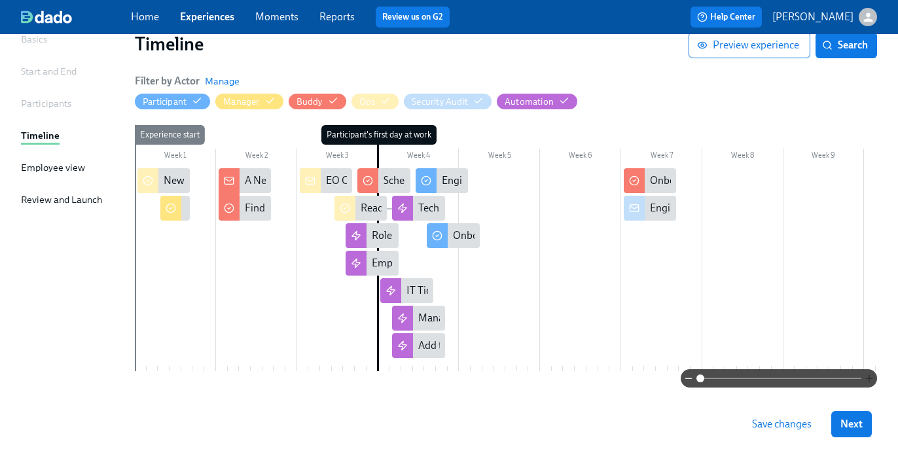
click at [871, 375] on icon "button" at bounding box center [869, 378] width 10 height 10
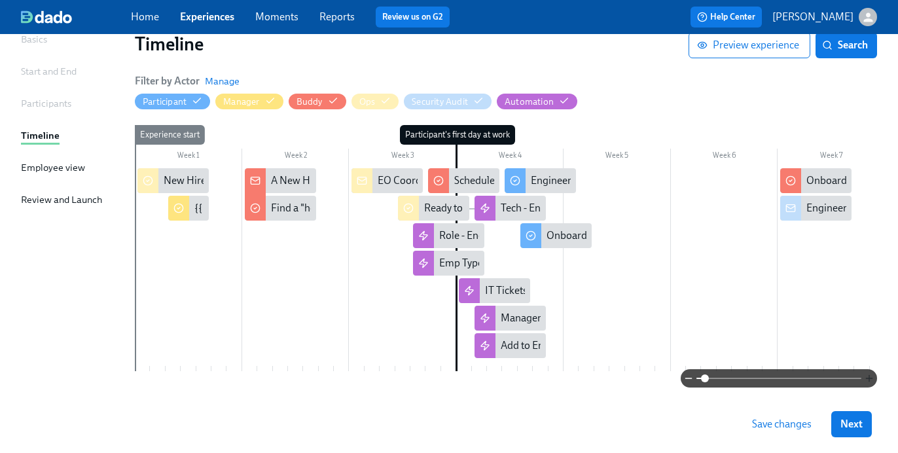
click at [871, 375] on icon "button" at bounding box center [869, 378] width 10 height 10
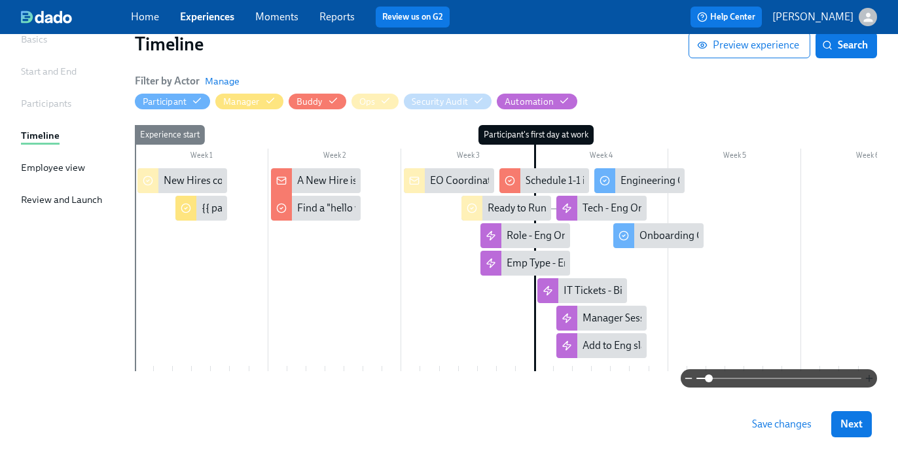
click at [871, 375] on icon "button" at bounding box center [869, 378] width 10 height 10
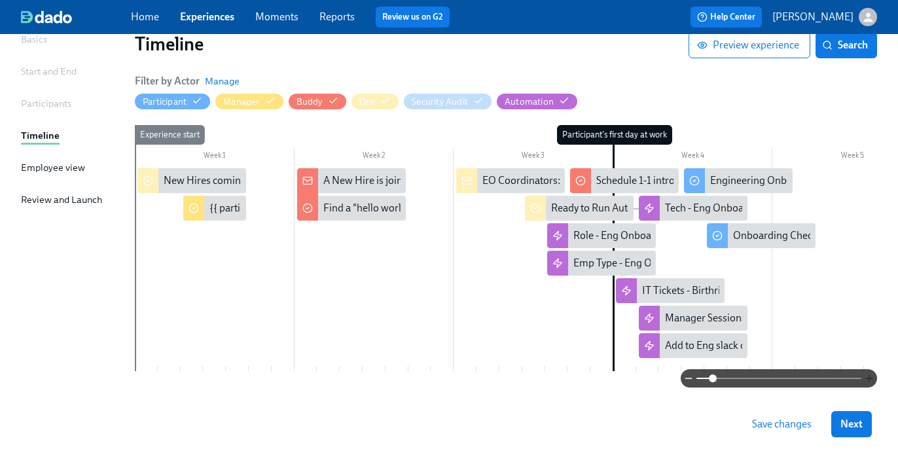
click at [871, 375] on icon "button" at bounding box center [869, 378] width 10 height 10
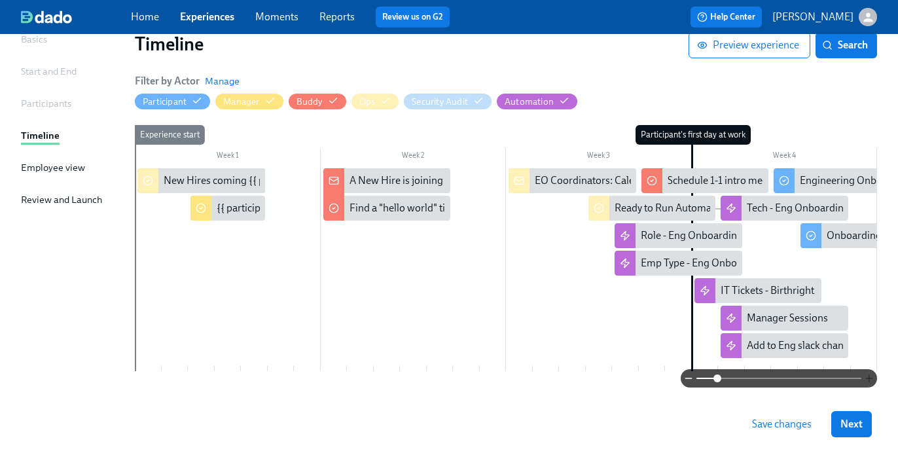
click at [872, 376] on icon "button" at bounding box center [869, 378] width 10 height 10
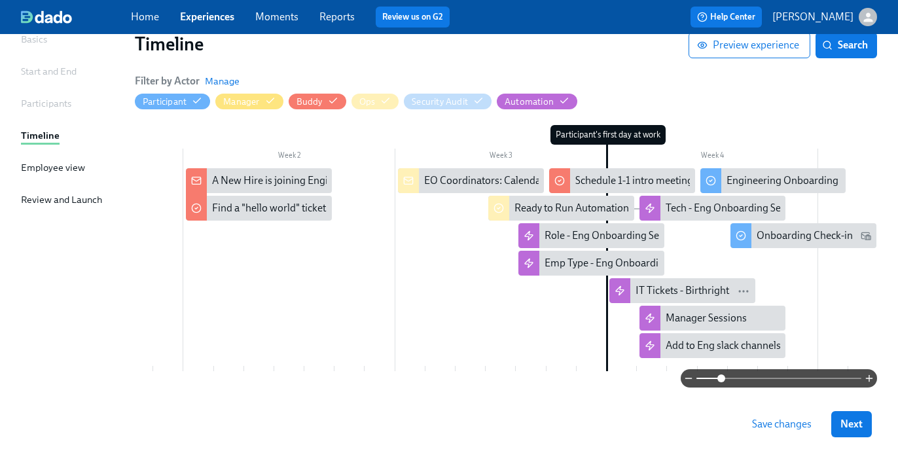
scroll to position [0, 183]
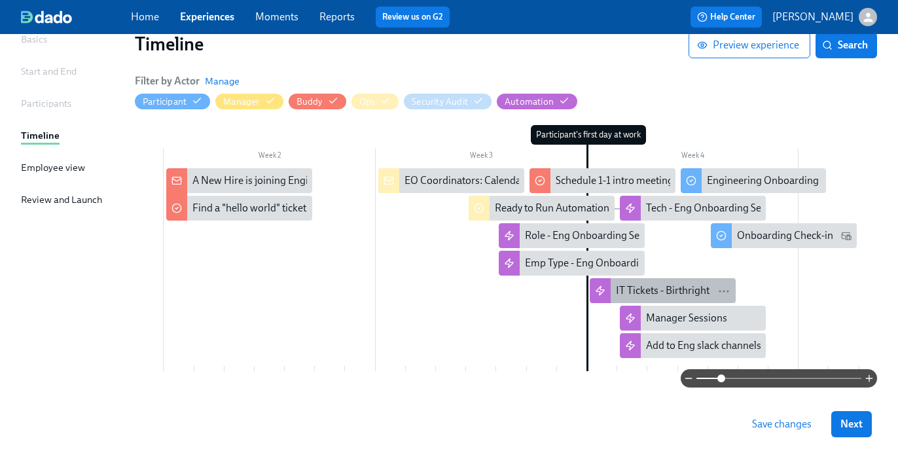
click at [651, 291] on div "IT Tickets - Birthright" at bounding box center [663, 290] width 94 height 14
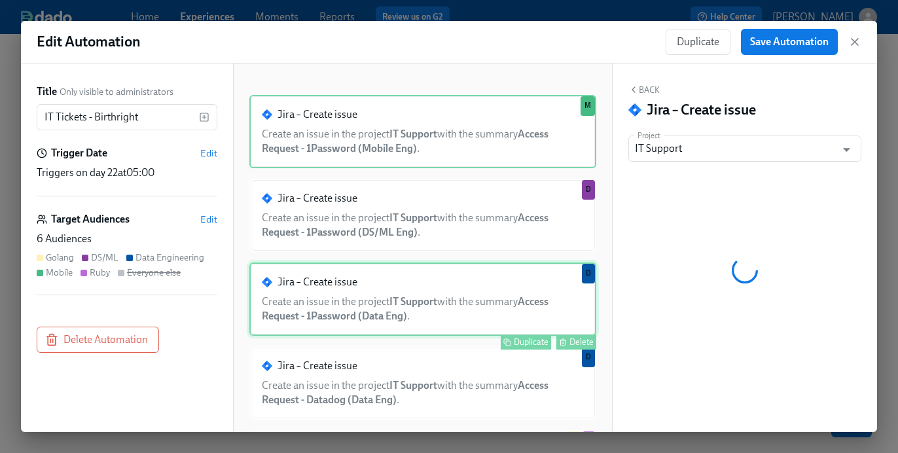
scroll to position [103, 0]
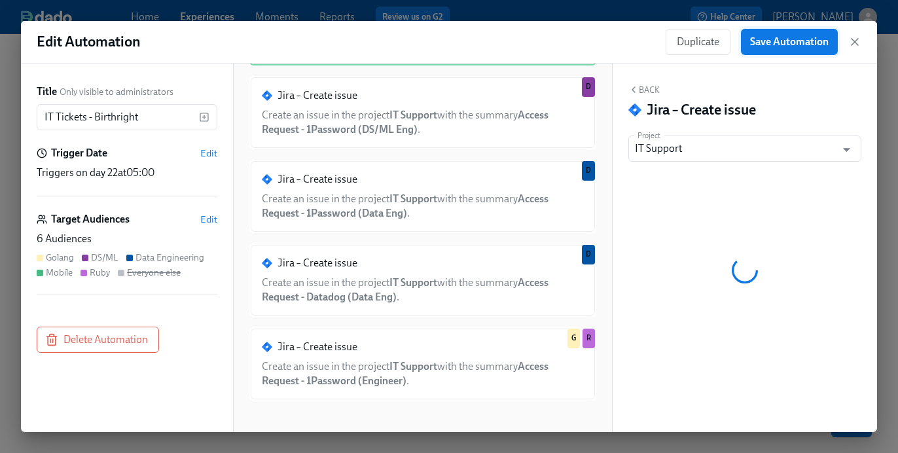
click at [799, 43] on span "Save Automation" at bounding box center [789, 41] width 79 height 13
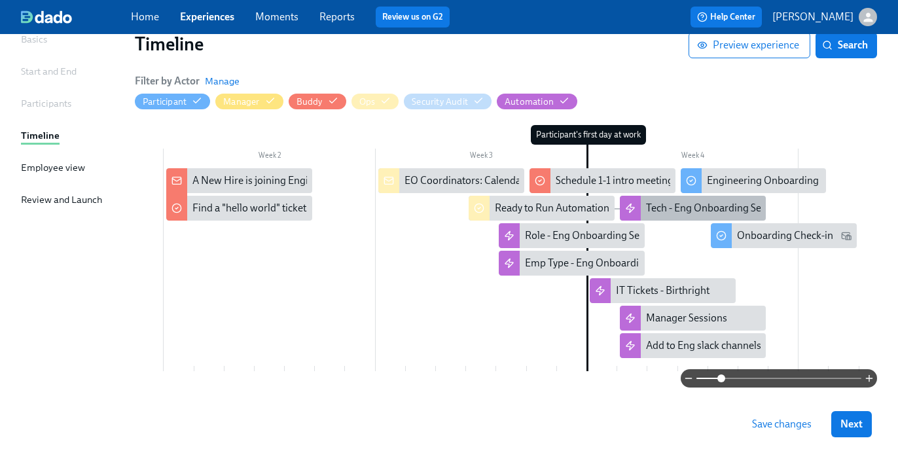
click at [701, 210] on div "Tech - Eng Onboarding Sessions" at bounding box center [717, 208] width 143 height 14
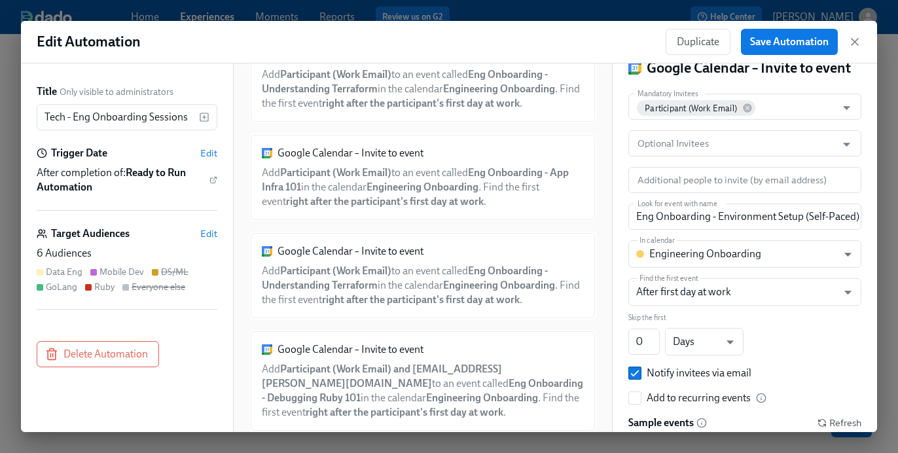
scroll to position [43, 0]
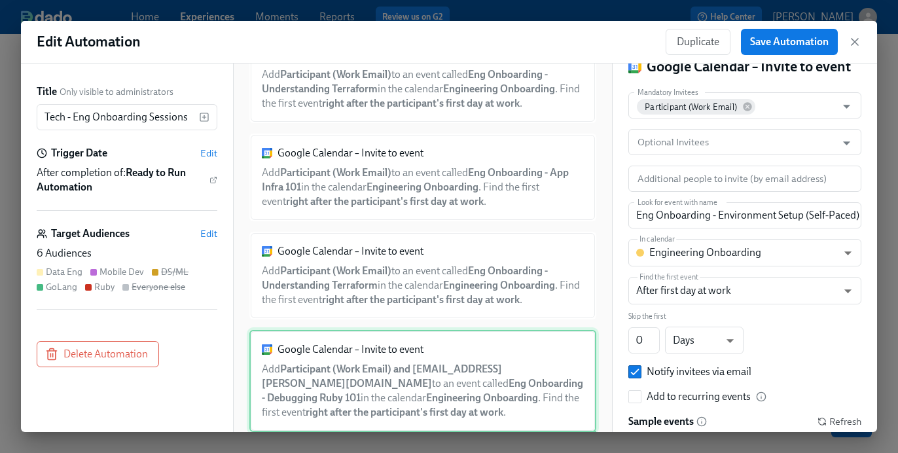
click at [324, 363] on div "Google Calendar – Invite to event Add Participant (Work Email) and [EMAIL_ADDRE…" at bounding box center [422, 381] width 347 height 102
type input "Eng Onboarding - Debugging Ruby 101"
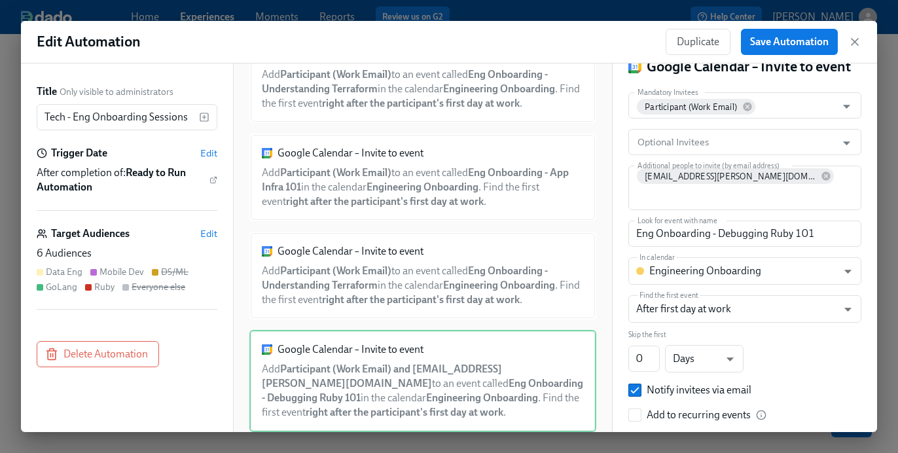
scroll to position [176, 0]
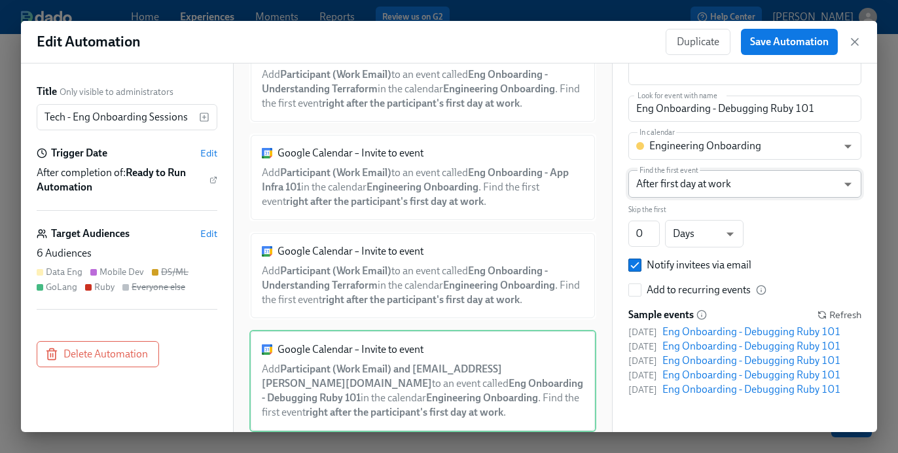
click at [727, 160] on body "Home Experiences Moments Reports Review us on G2 Help Center [PERSON_NAME] Back…" at bounding box center [449, 189] width 898 height 589
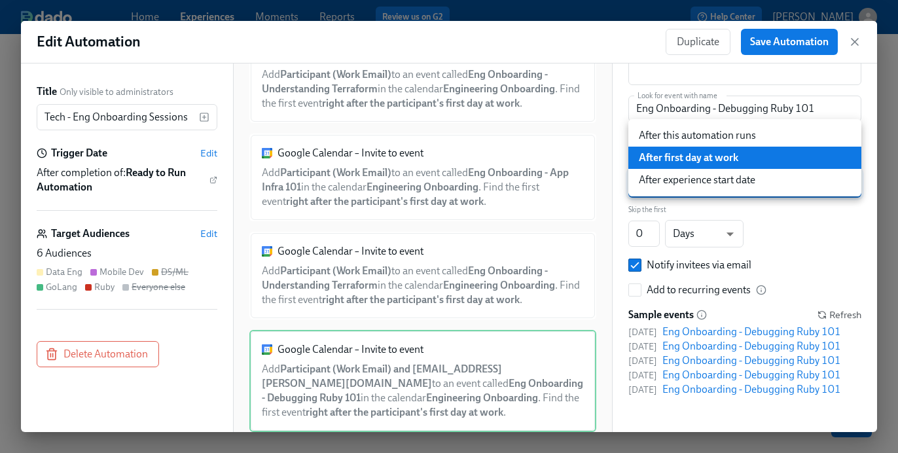
click at [727, 160] on li "After first day at work" at bounding box center [744, 158] width 233 height 22
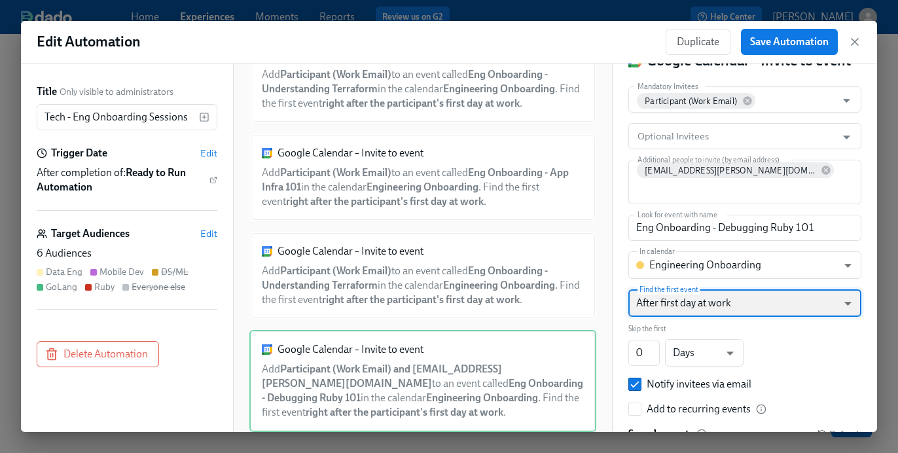
scroll to position [222, 0]
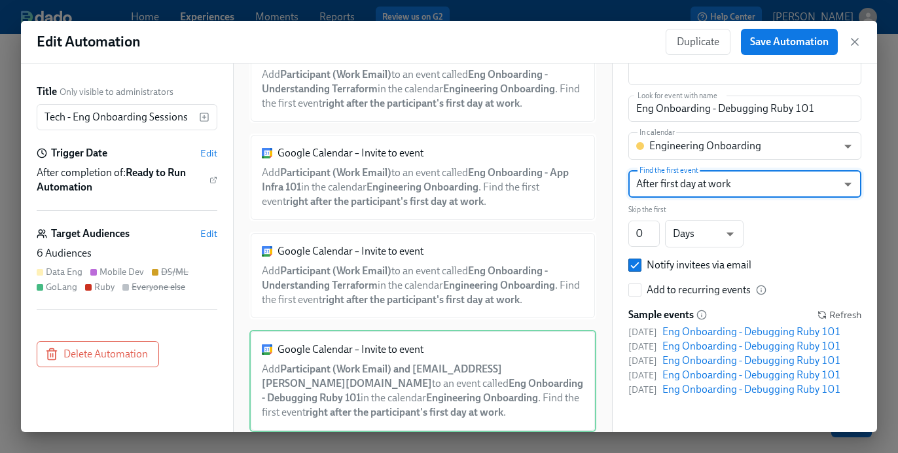
click at [693, 325] on div "Eng Onboarding - Debugging Ruby 101" at bounding box center [751, 332] width 179 height 14
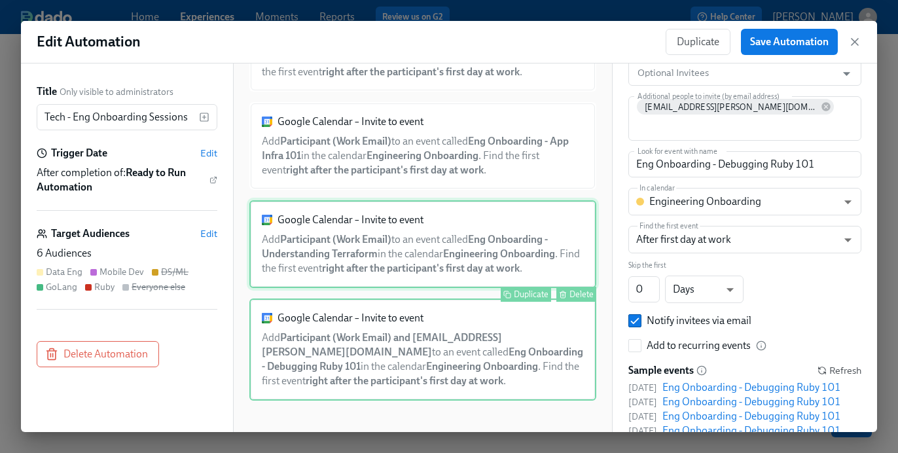
scroll to position [1046, 0]
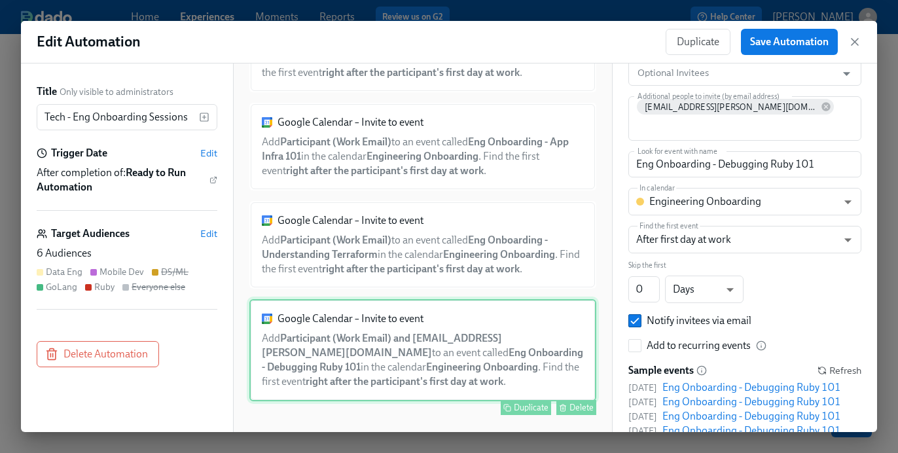
click at [361, 352] on div "Google Calendar – Invite to event Add Participant (Work Email) and [EMAIL_ADDRE…" at bounding box center [422, 350] width 347 height 102
click at [209, 230] on span "Edit" at bounding box center [208, 233] width 17 height 13
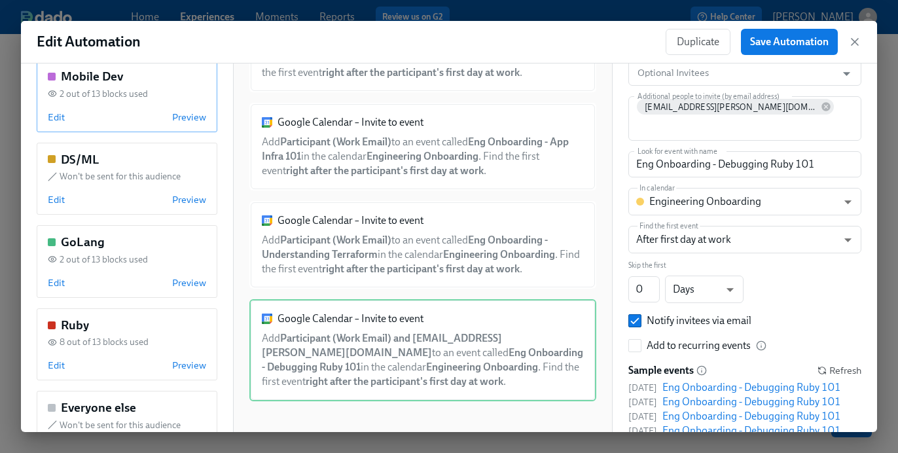
scroll to position [276, 0]
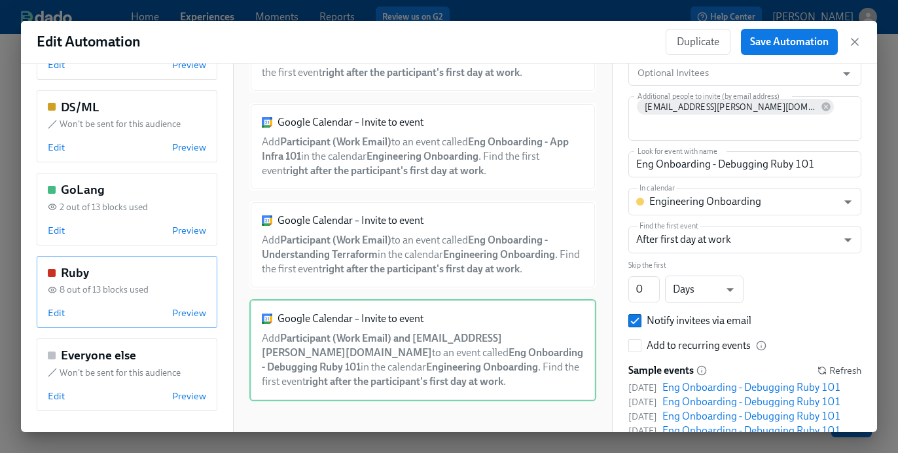
click at [110, 297] on div "Ruby 8 out of 13 blocks used Edit Preview" at bounding box center [127, 292] width 181 height 73
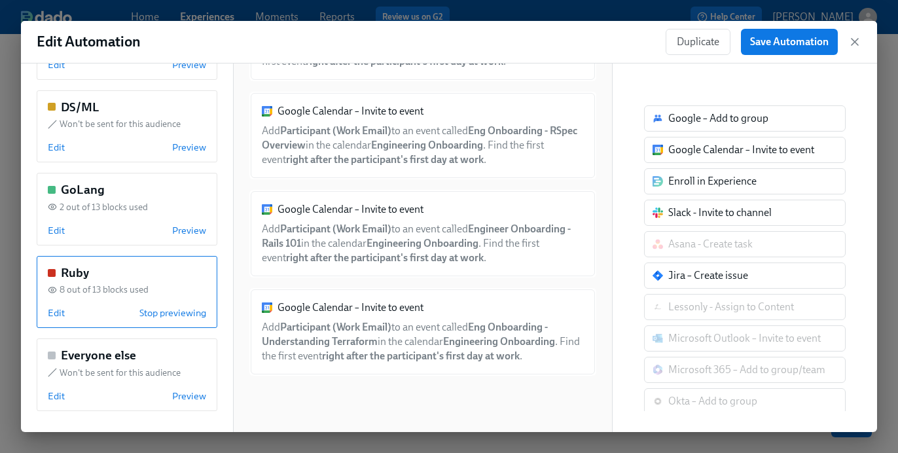
scroll to position [0, 0]
click at [369, 337] on div "Google Calendar – Invite to event Add Participant (Work Email) to an event call…" at bounding box center [422, 332] width 347 height 88
click at [58, 307] on span "Edit" at bounding box center [56, 312] width 17 height 13
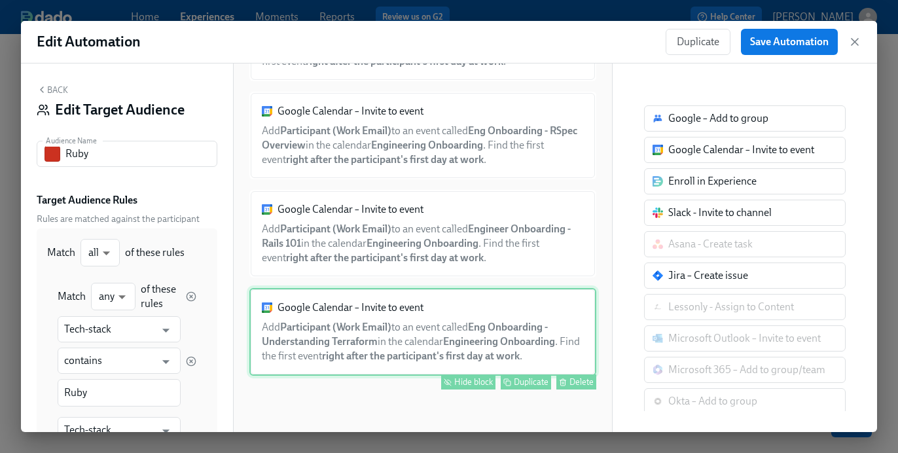
click at [377, 327] on div "Google Calendar – Invite to event Add Participant (Work Email) to an event call…" at bounding box center [422, 332] width 347 height 88
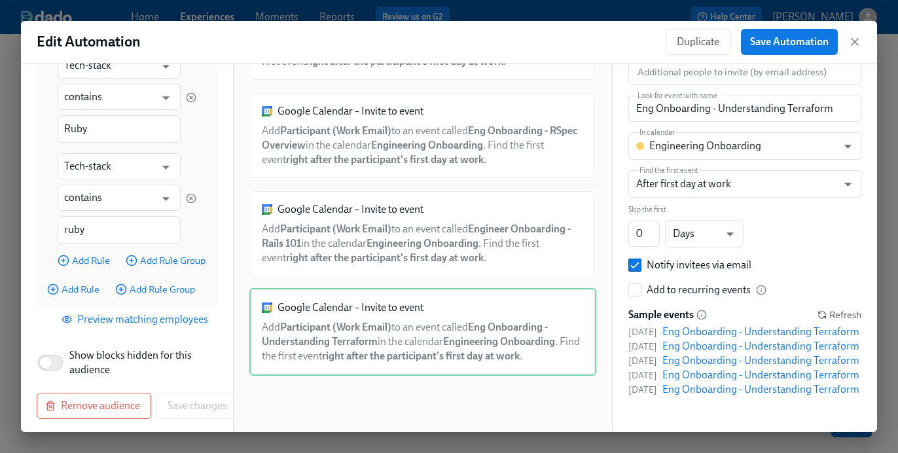
scroll to position [267, 0]
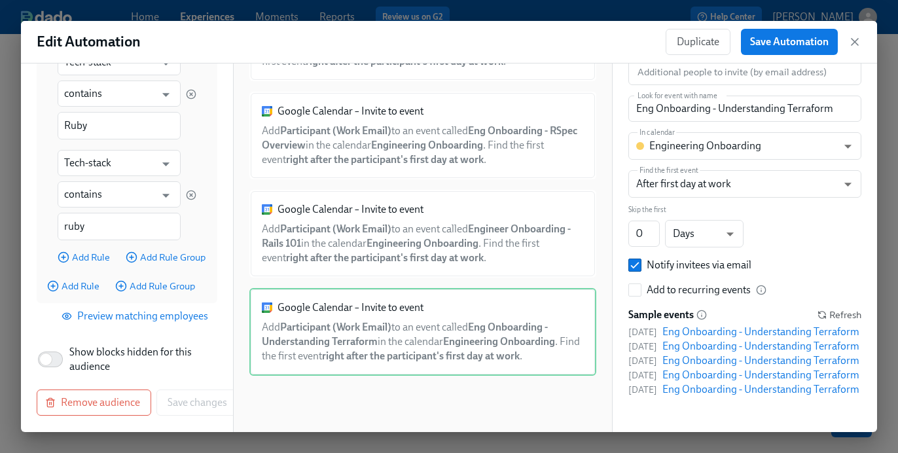
click at [109, 312] on span "Preview matching employees" at bounding box center [136, 316] width 144 height 13
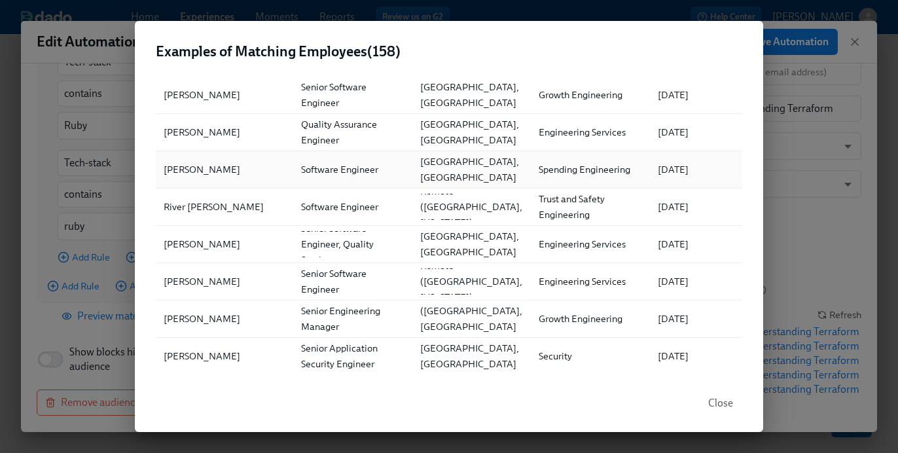
scroll to position [0, 0]
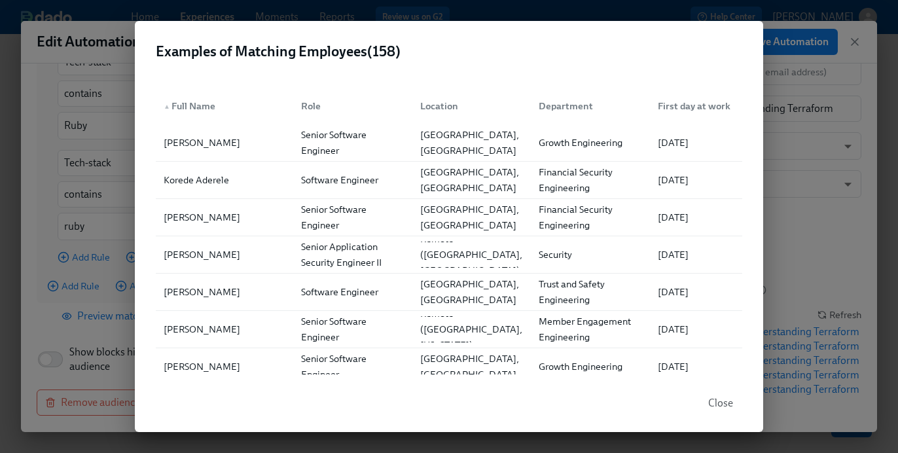
click at [683, 110] on div "First day at work" at bounding box center [694, 106] width 83 height 16
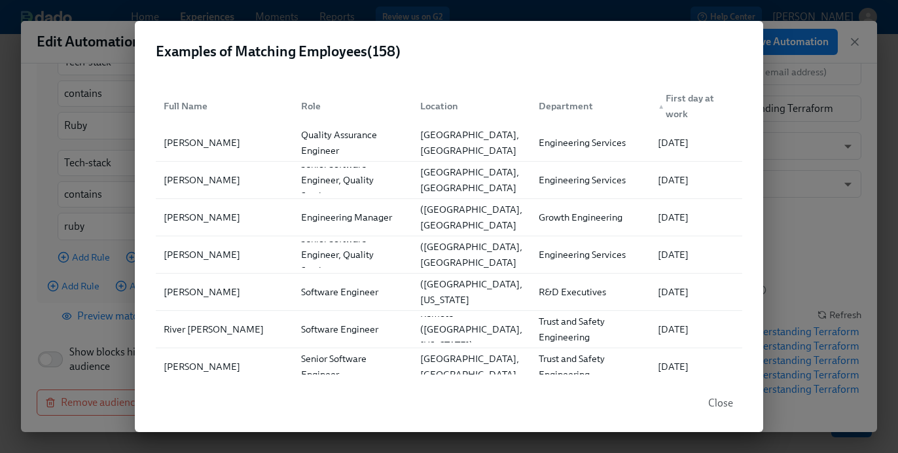
click at [683, 110] on div "▲ First day at work" at bounding box center [696, 105] width 87 height 31
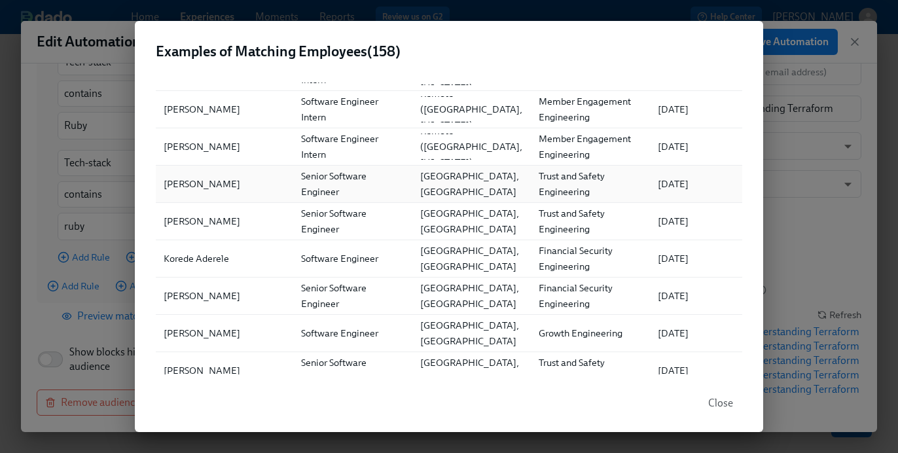
scroll to position [68, 0]
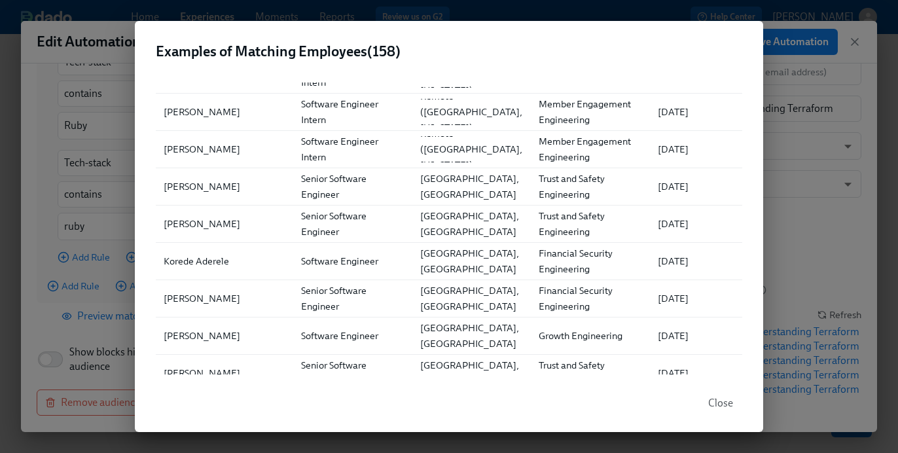
click at [804, 173] on div "Examples of Matching Employees ( 158 ) Full Name Role Location Department ▼ Fir…" at bounding box center [449, 226] width 898 height 453
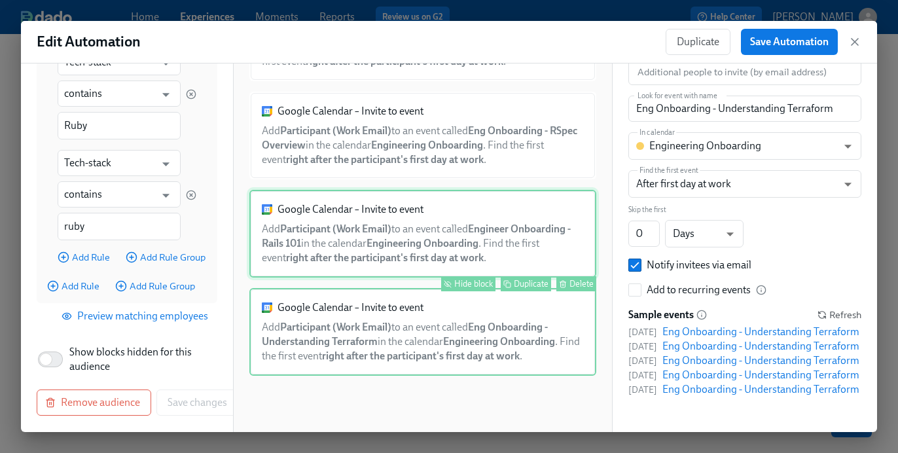
scroll to position [0, 0]
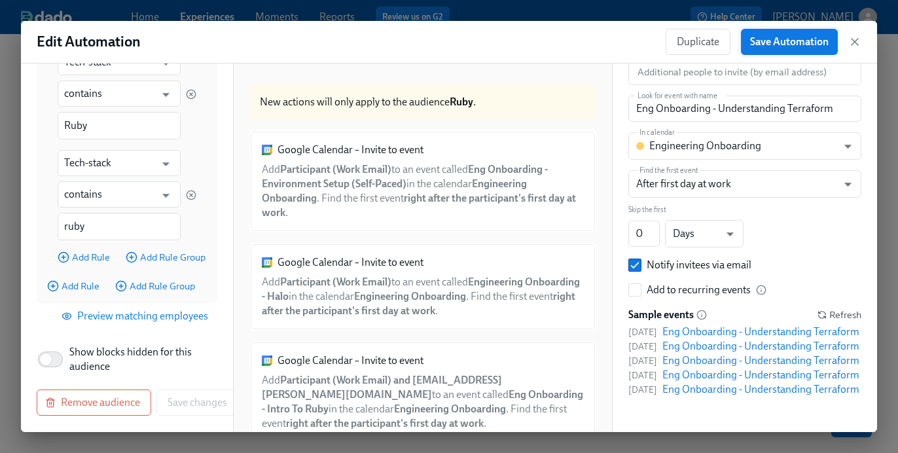
click at [798, 37] on span "Save Automation" at bounding box center [789, 41] width 79 height 13
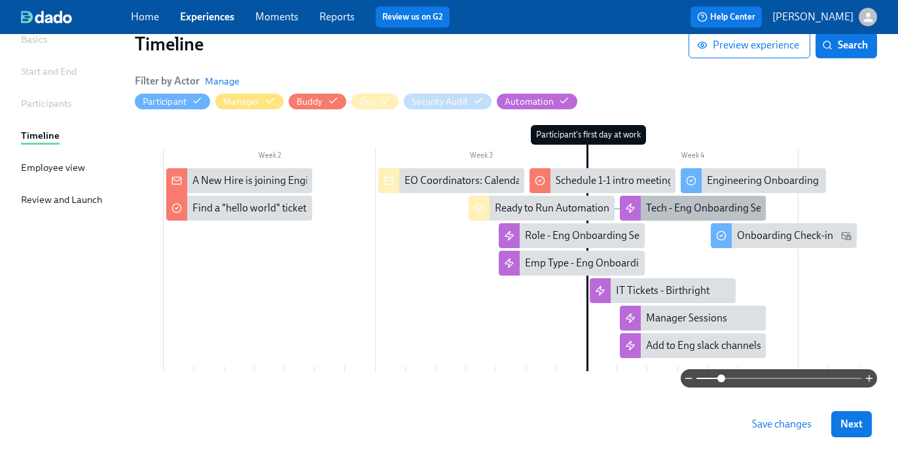
click at [685, 205] on div "Tech - Eng Onboarding Sessions" at bounding box center [717, 208] width 143 height 14
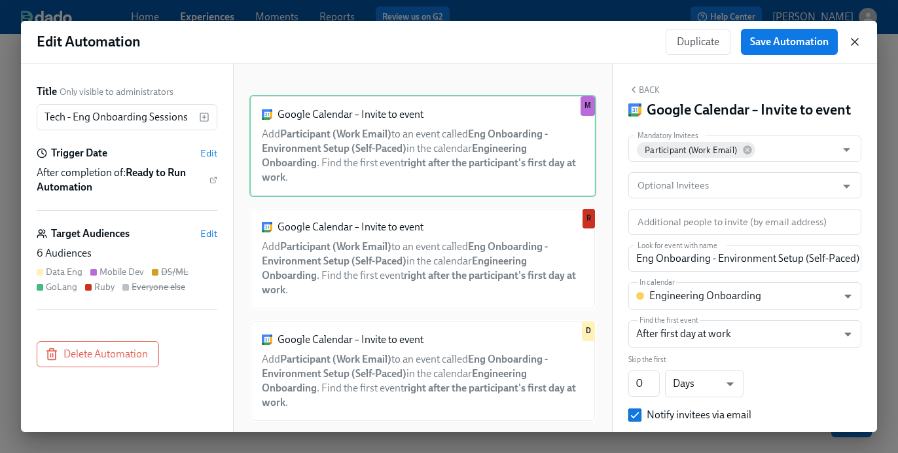
click at [855, 46] on icon "button" at bounding box center [854, 41] width 13 height 13
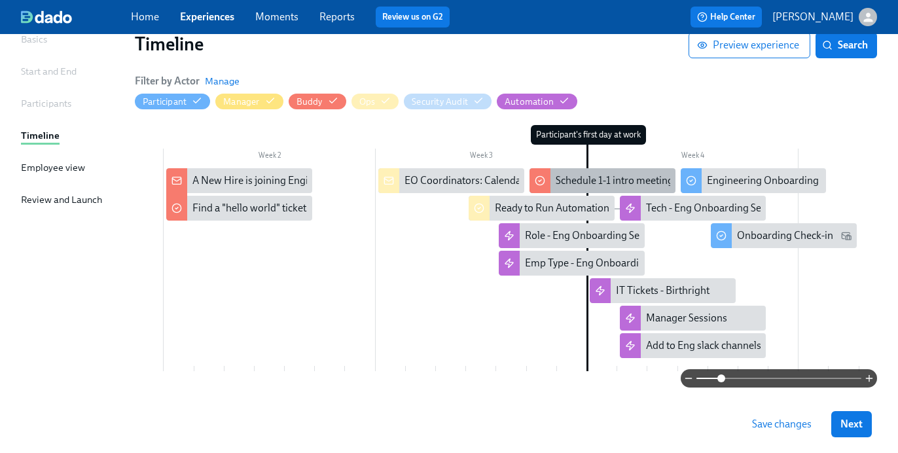
click at [572, 177] on div "Schedule 1-1 intro meeting" at bounding box center [615, 180] width 118 height 14
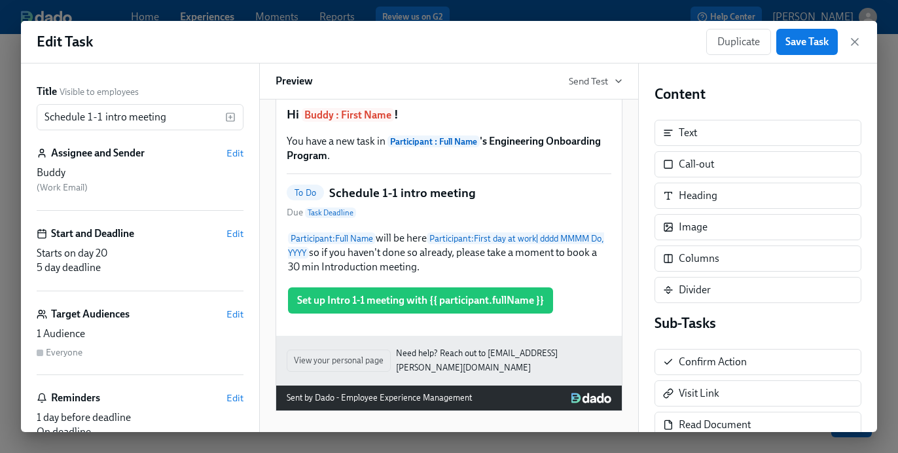
scroll to position [48, 0]
click at [851, 43] on icon "button" at bounding box center [854, 41] width 13 height 13
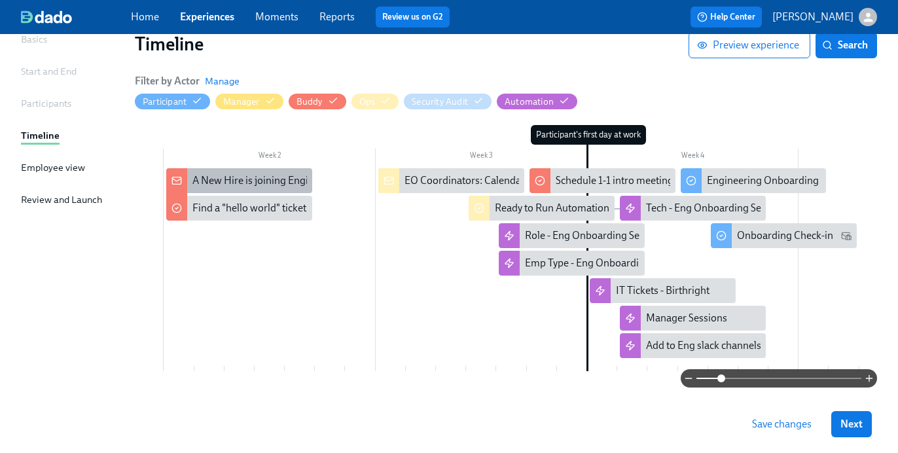
click at [231, 179] on div "A New Hire is joining Engineering!" at bounding box center [269, 180] width 154 height 14
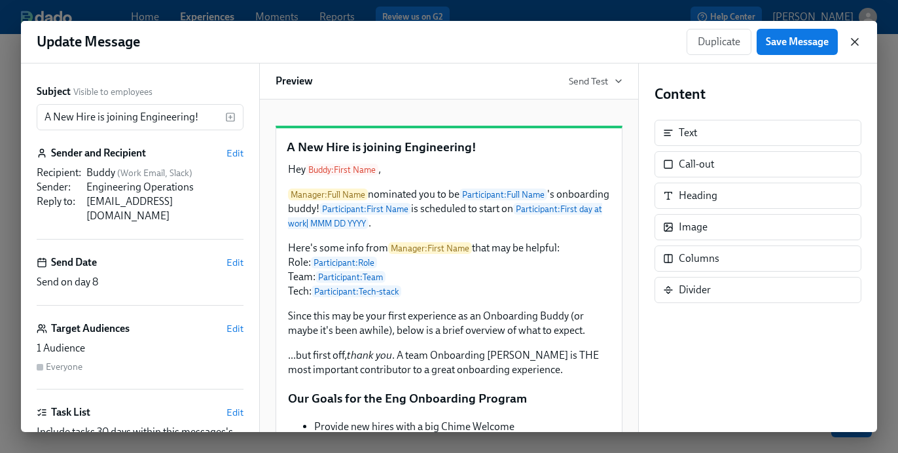
click at [860, 41] on icon "button" at bounding box center [854, 41] width 13 height 13
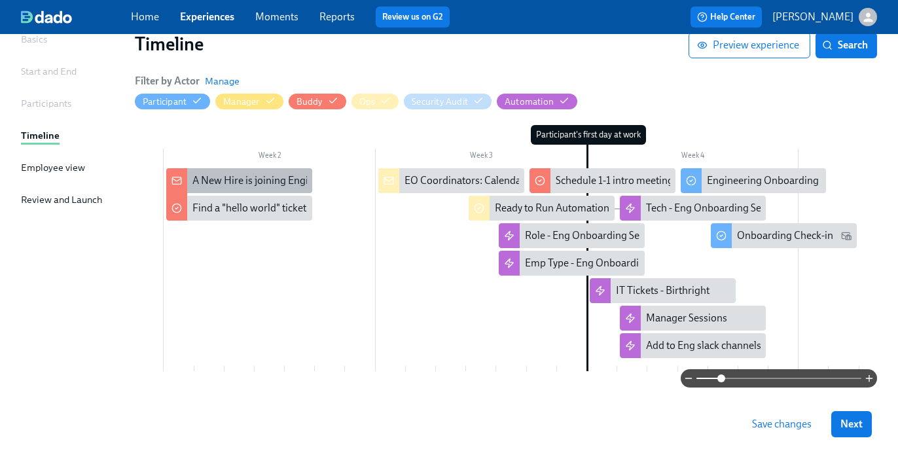
click at [238, 178] on div "A New Hire is joining Engineering!" at bounding box center [269, 180] width 154 height 14
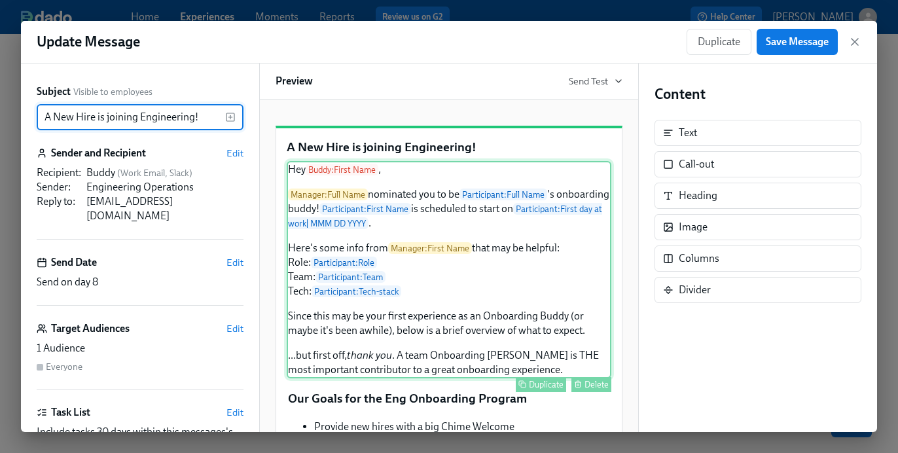
scroll to position [14, 0]
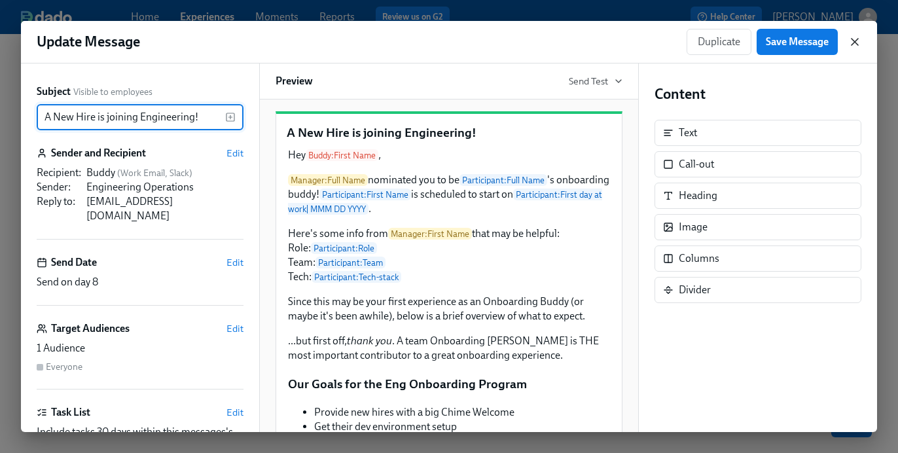
click at [854, 39] on icon "button" at bounding box center [854, 41] width 13 height 13
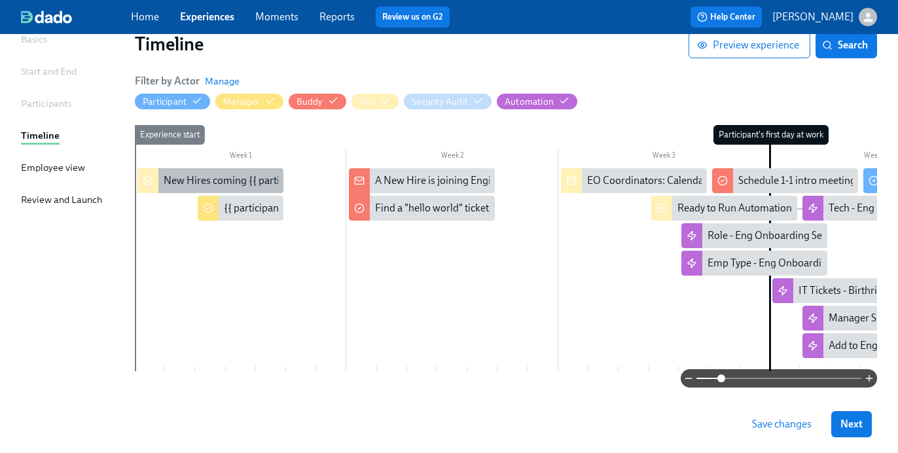
click at [206, 183] on div "New Hires coming {{ participant.startDate | YYYY.MM.DD }}" at bounding box center [296, 180] width 264 height 14
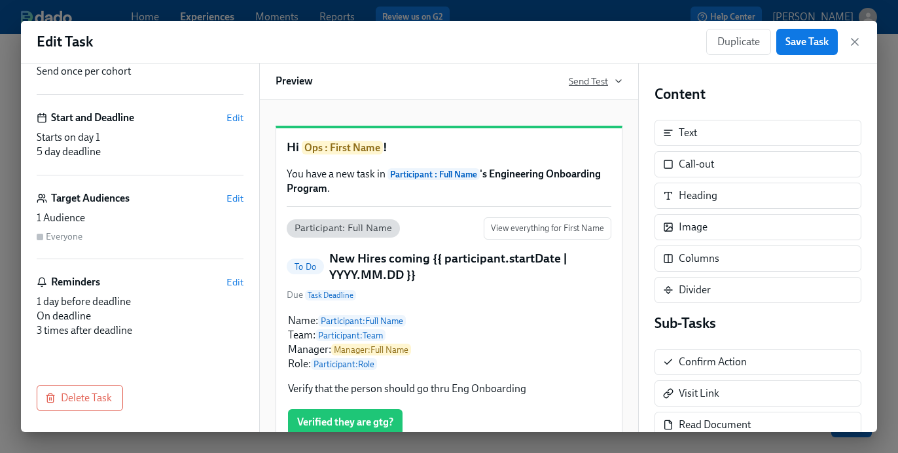
click at [588, 79] on span "Send Test" at bounding box center [596, 81] width 54 height 13
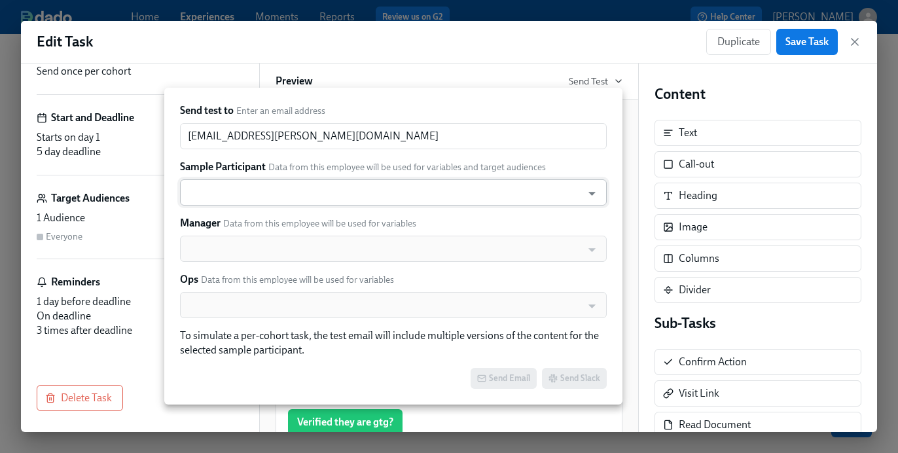
click at [317, 196] on input "text" at bounding box center [381, 192] width 389 height 26
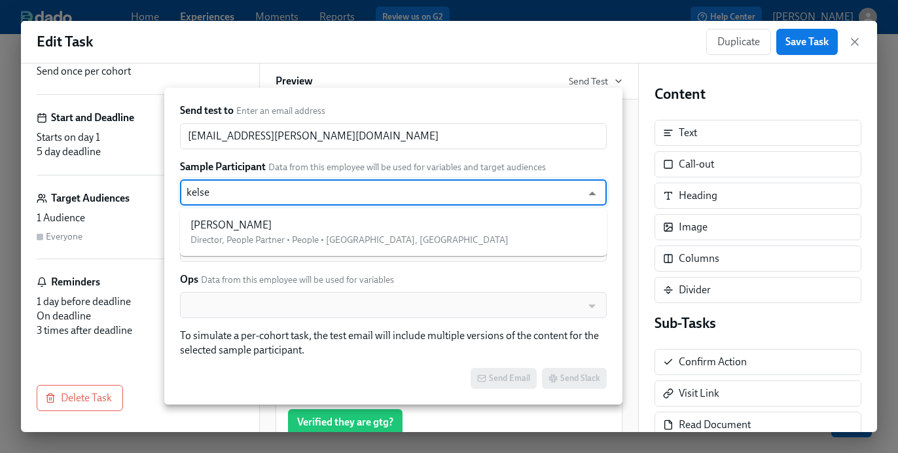
type input "kelsey"
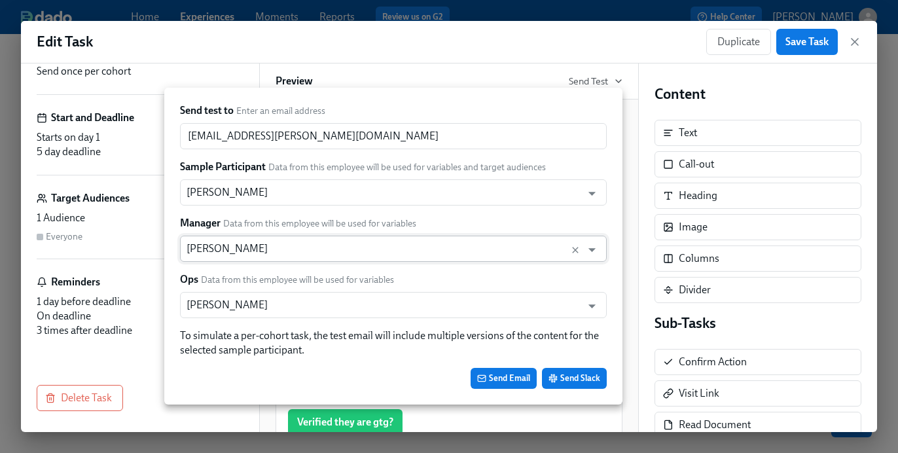
click at [298, 245] on input "[PERSON_NAME]" at bounding box center [381, 249] width 389 height 26
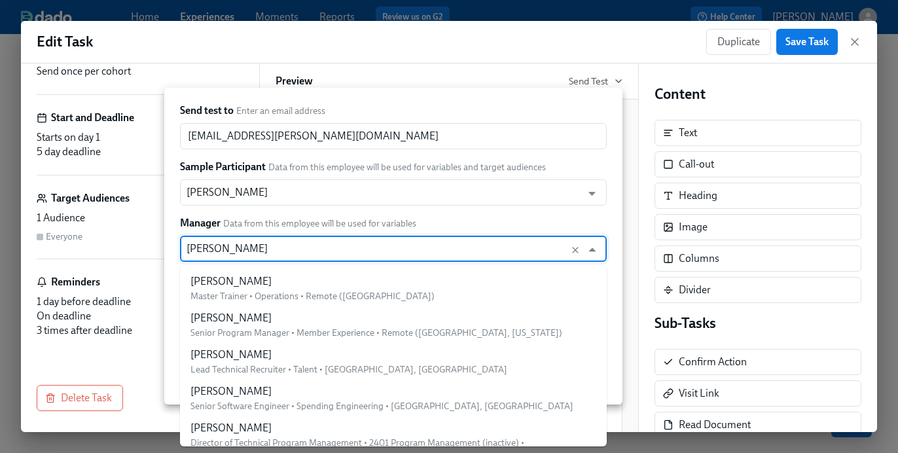
type input "[PERSON_NAME]"
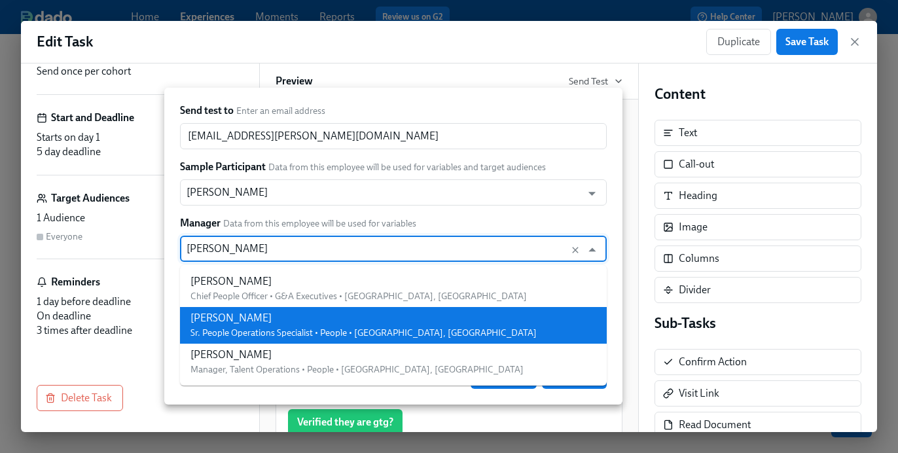
click at [321, 325] on div "[PERSON_NAME] People Operations Specialist • People • [GEOGRAPHIC_DATA], [GEOGR…" at bounding box center [363, 325] width 346 height 29
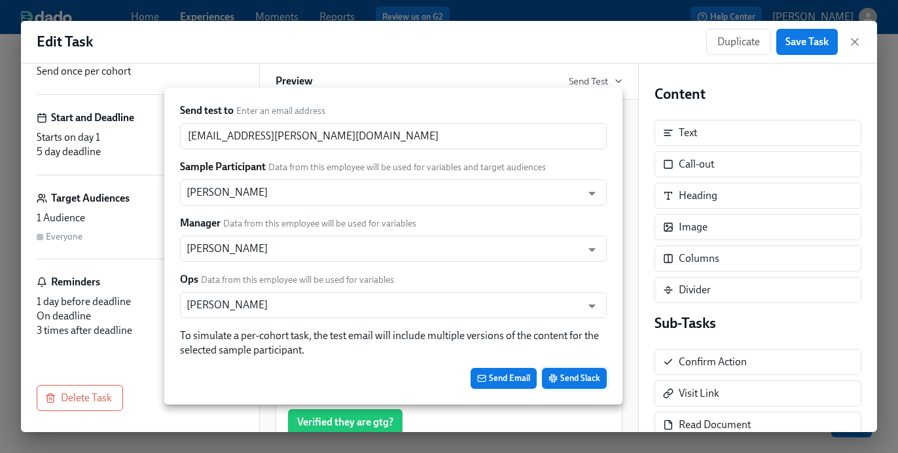
click at [577, 378] on span "Send Slack" at bounding box center [575, 378] width 52 height 13
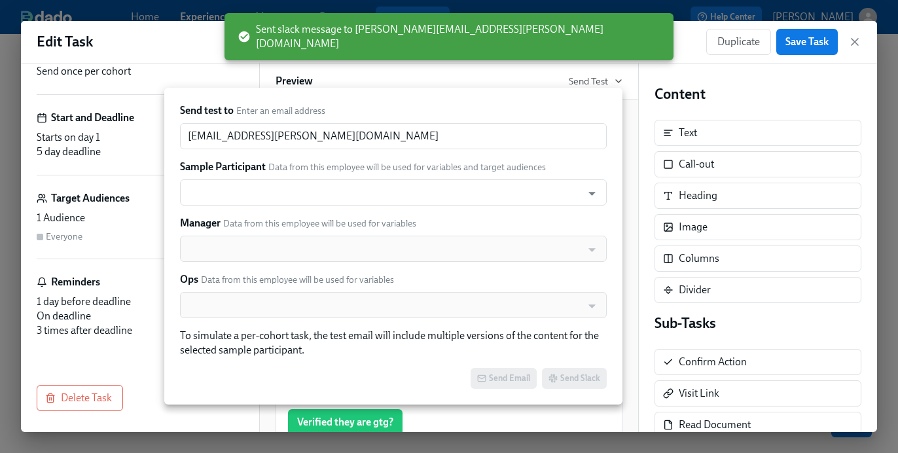
click at [622, 181] on div "Send test to Enter an email address [EMAIL_ADDRESS][PERSON_NAME][DOMAIN_NAME] ​…" at bounding box center [393, 246] width 458 height 317
click at [655, 82] on div at bounding box center [449, 226] width 898 height 453
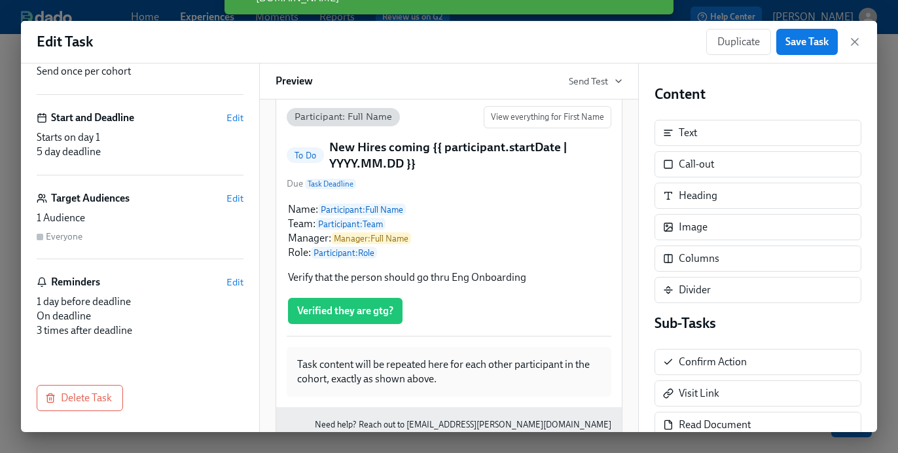
scroll to position [192, 0]
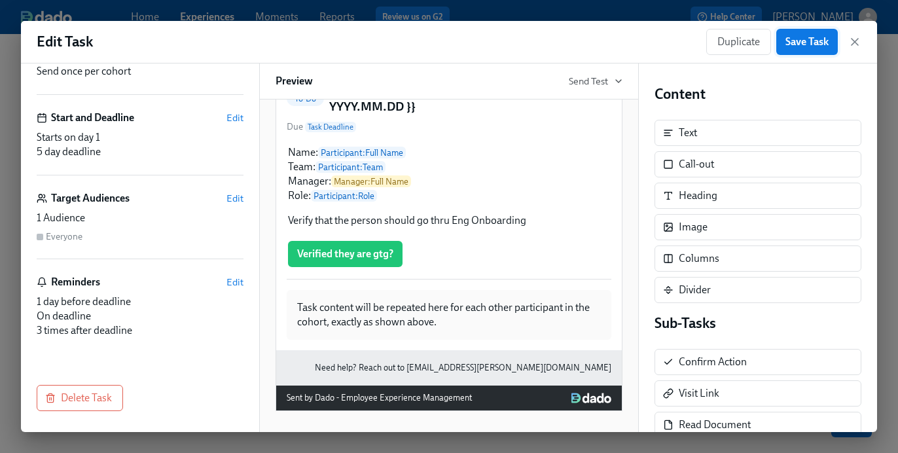
click at [803, 49] on button "Save Task" at bounding box center [807, 42] width 62 height 26
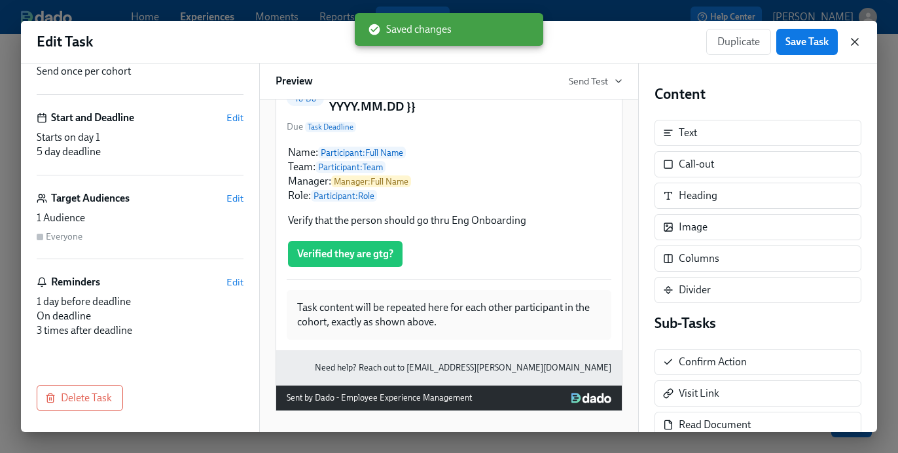
click at [852, 46] on icon "button" at bounding box center [854, 41] width 13 height 13
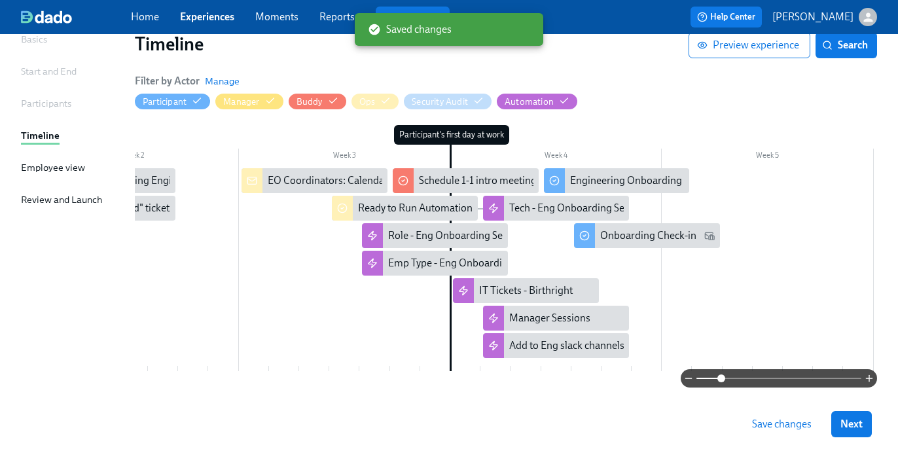
scroll to position [0, 327]
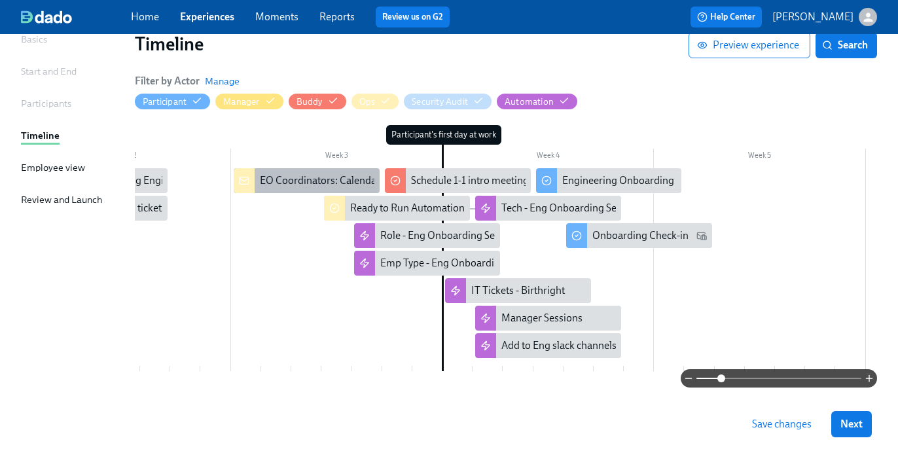
click at [297, 169] on div "EO Coordinators: Calendar Invite Prep" at bounding box center [307, 180] width 146 height 25
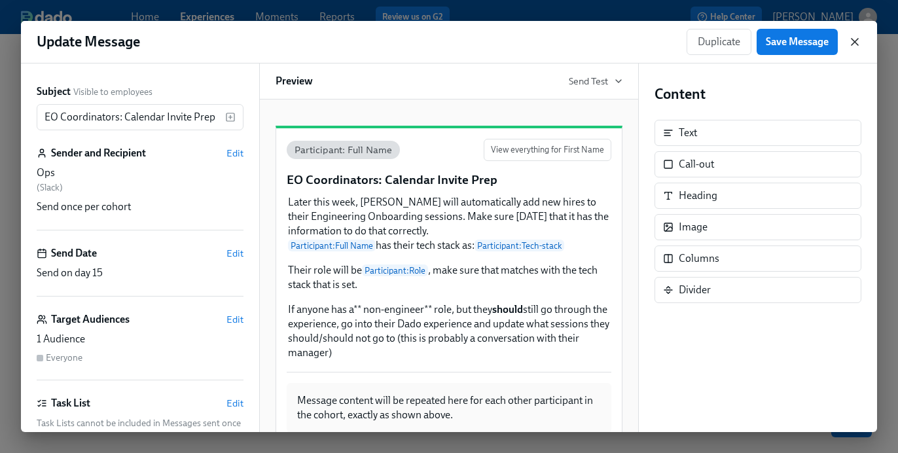
click at [849, 45] on icon "button" at bounding box center [854, 41] width 13 height 13
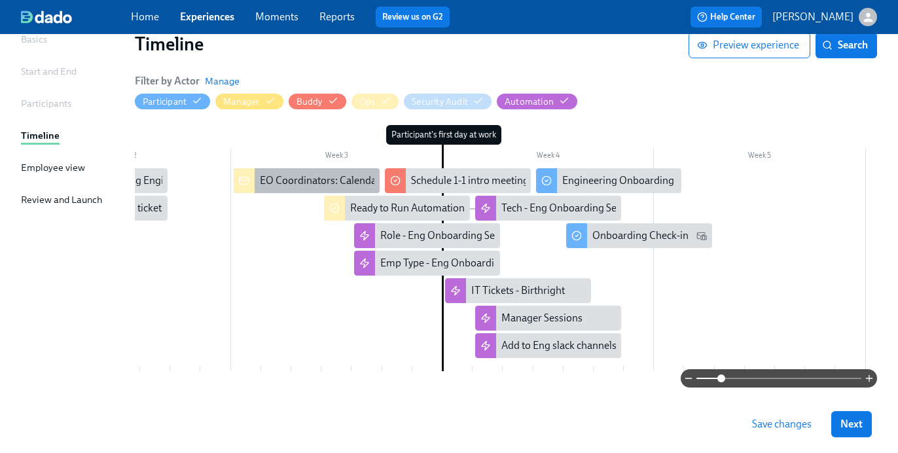
click at [301, 179] on div "EO Coordinators: Calendar Invite Prep" at bounding box center [345, 180] width 171 height 14
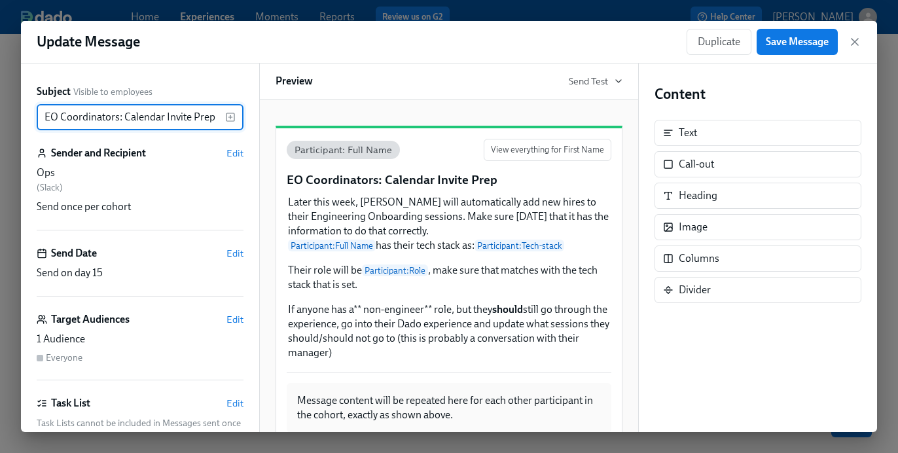
scroll to position [137, 0]
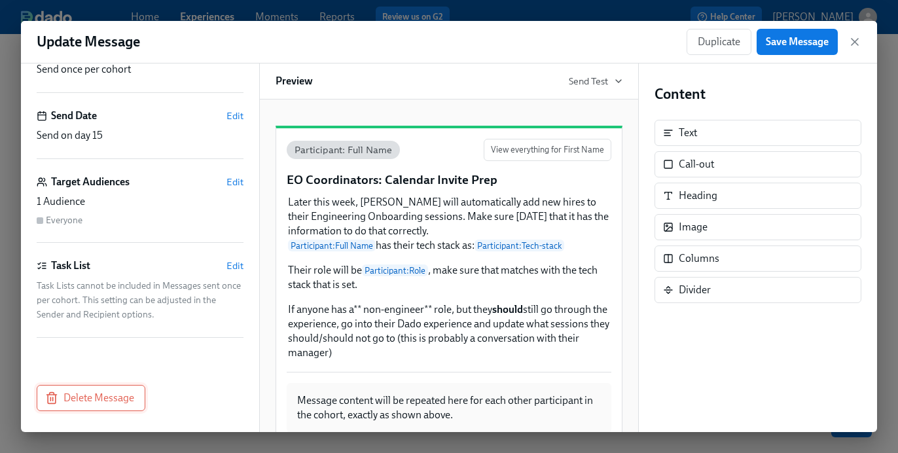
click at [105, 392] on span "Delete Message" at bounding box center [91, 397] width 86 height 13
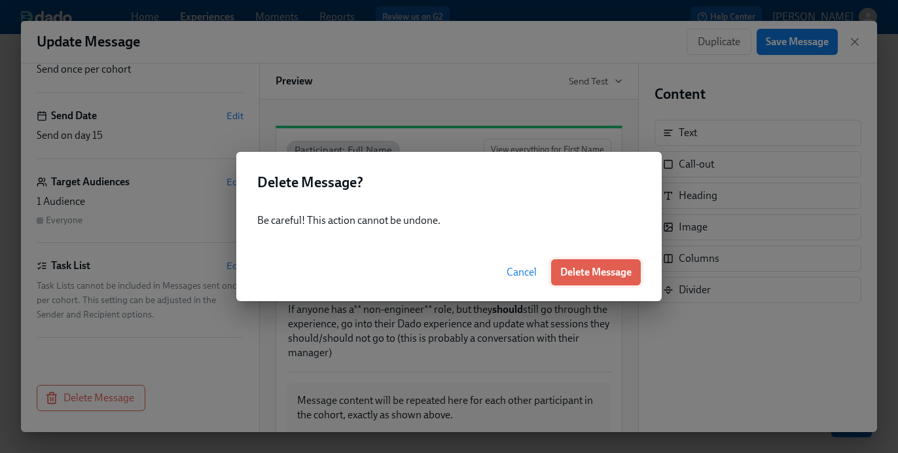
click at [632, 267] on button "Delete Message" at bounding box center [596, 272] width 90 height 26
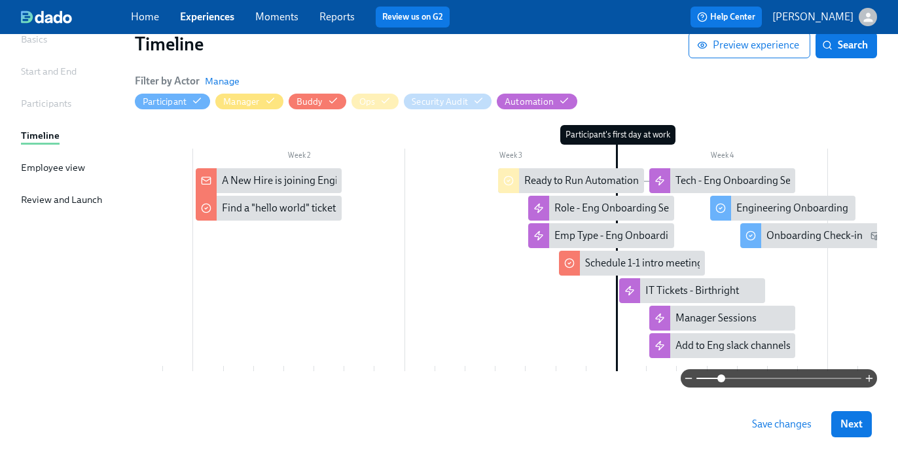
scroll to position [0, 289]
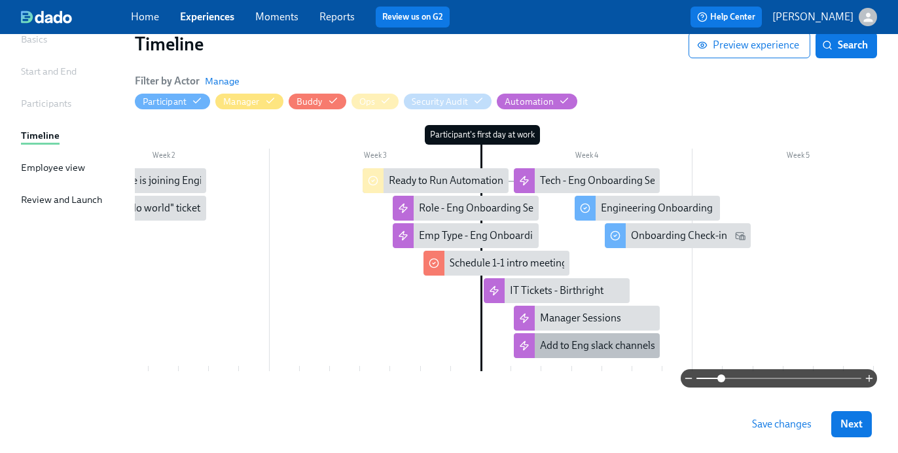
click at [573, 352] on div "Add to Eng slack channels" at bounding box center [597, 345] width 115 height 14
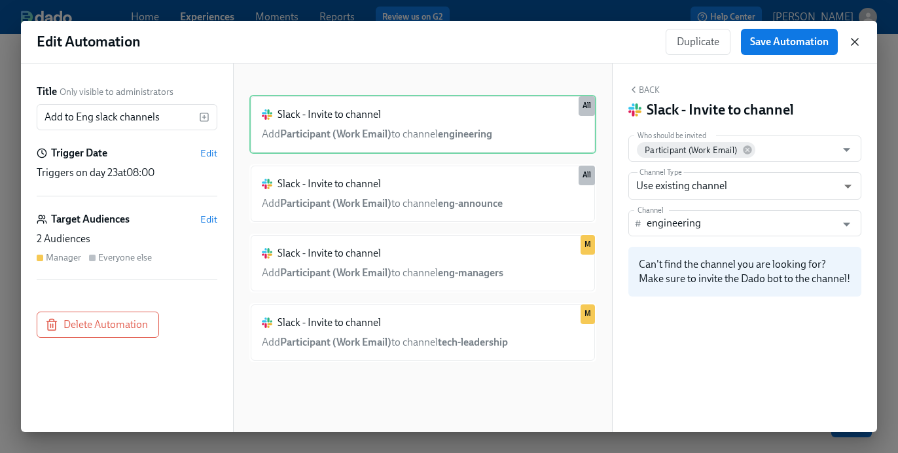
click at [852, 43] on icon "button" at bounding box center [855, 42] width 7 height 7
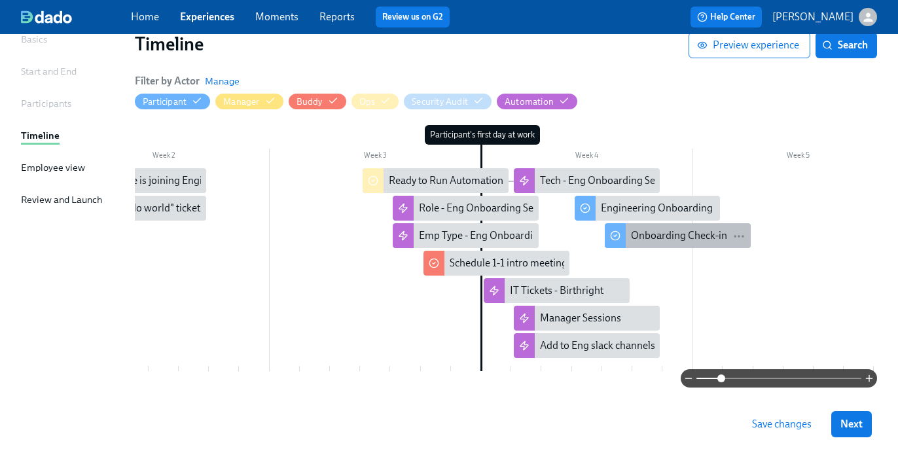
click at [660, 235] on div "Onboarding Check-in" at bounding box center [679, 235] width 96 height 14
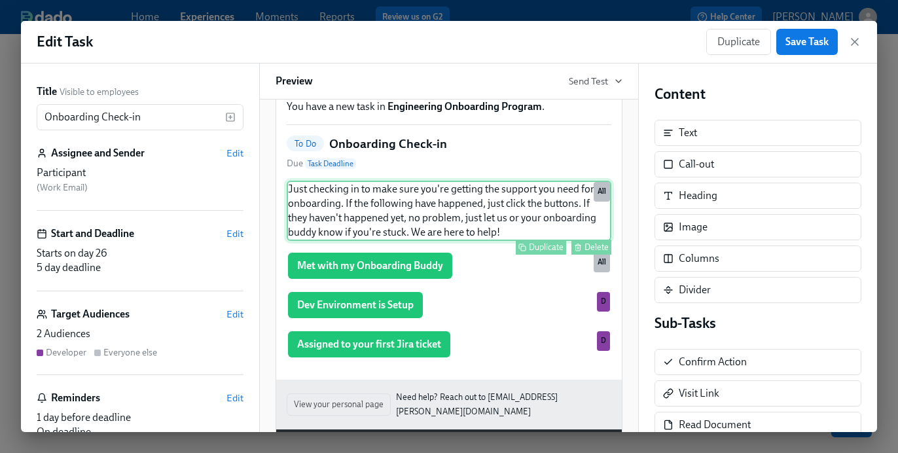
scroll to position [68, 0]
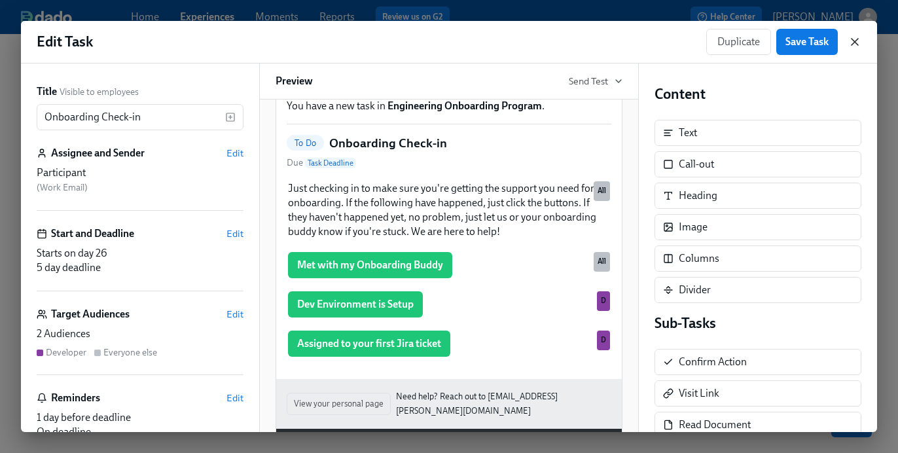
click at [854, 36] on icon "button" at bounding box center [854, 41] width 13 height 13
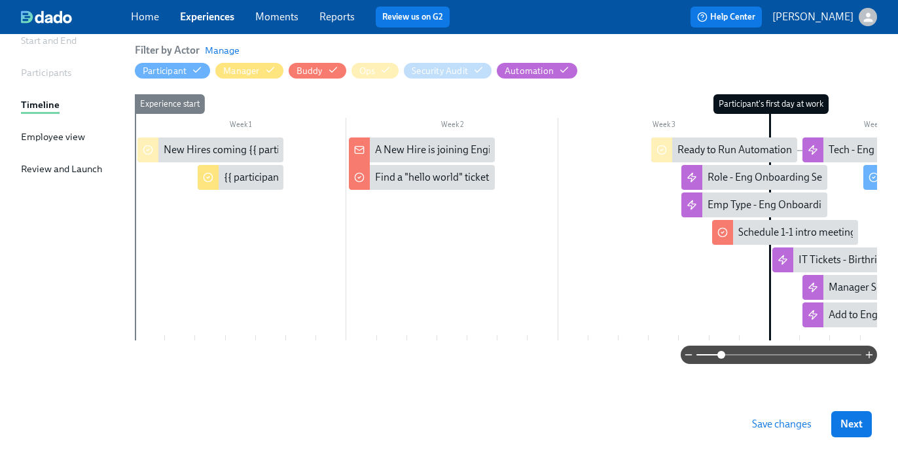
click at [776, 423] on span "Save changes" at bounding box center [782, 424] width 60 height 13
